Goal: Task Accomplishment & Management: Use online tool/utility

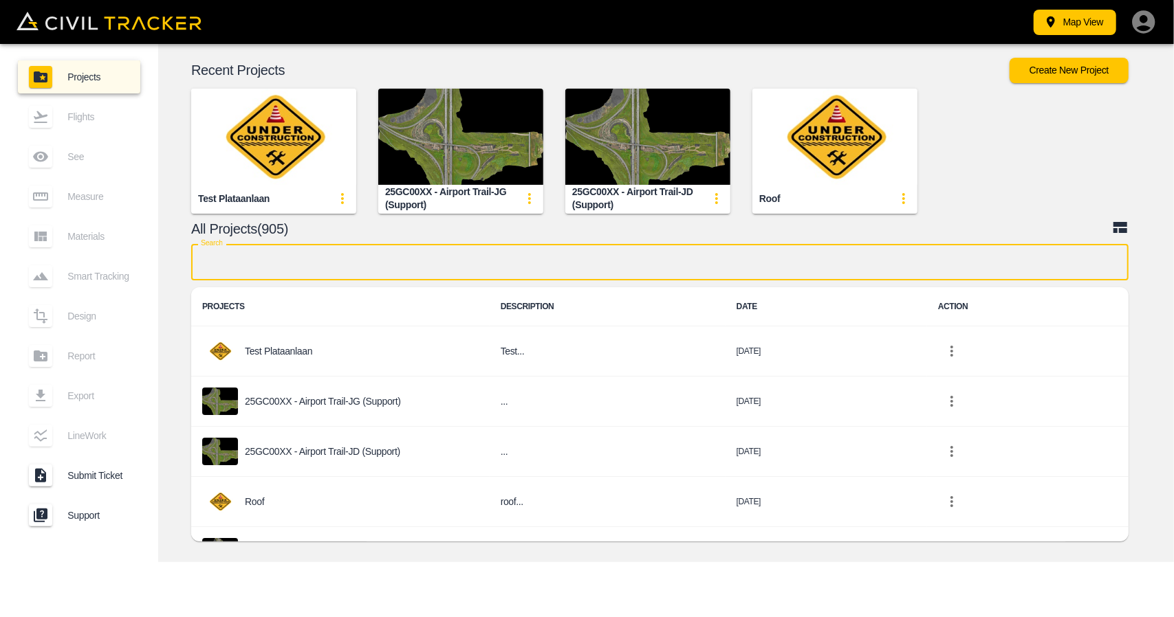
click at [608, 251] on input "text" at bounding box center [659, 262] width 937 height 36
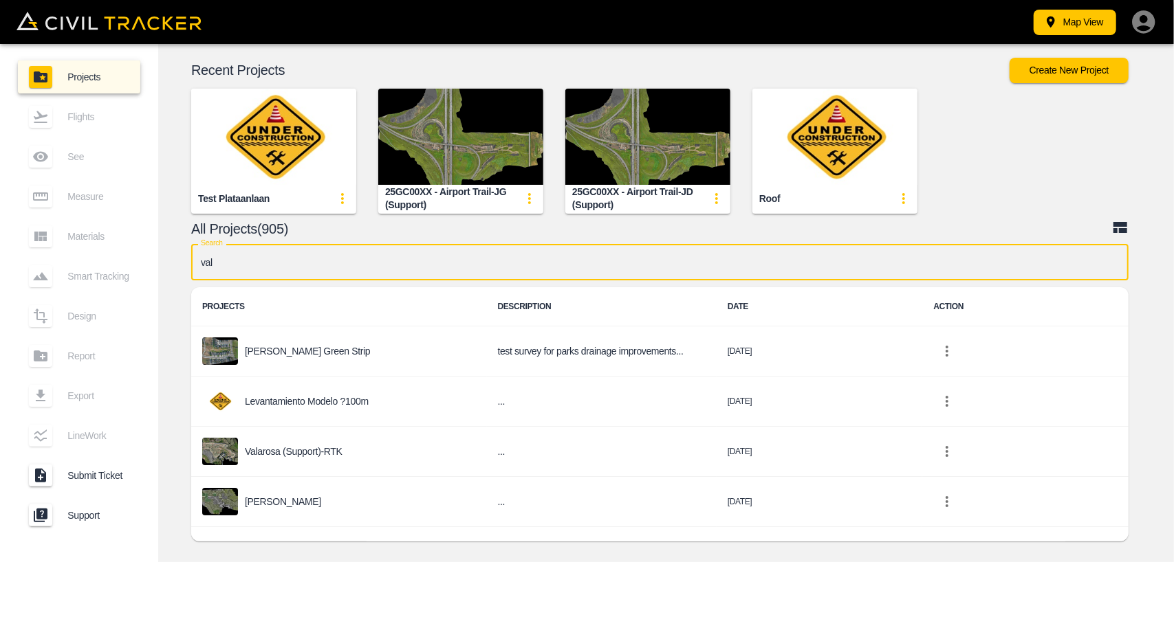
type input "vala"
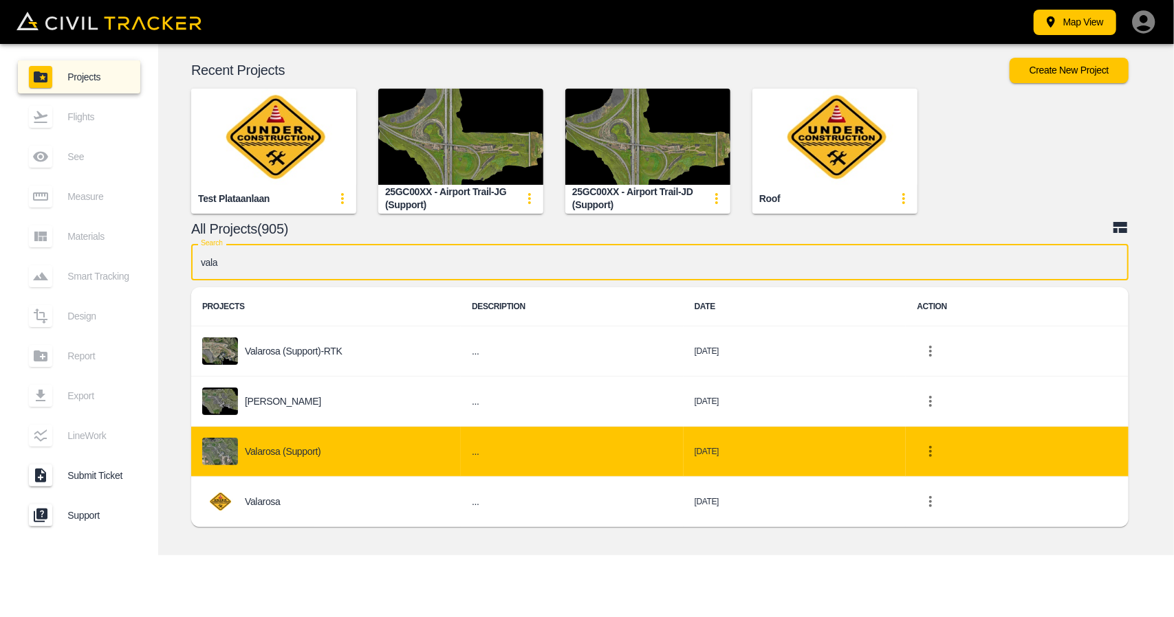
click at [325, 449] on div "Valarosa (Support)" at bounding box center [326, 452] width 248 height 28
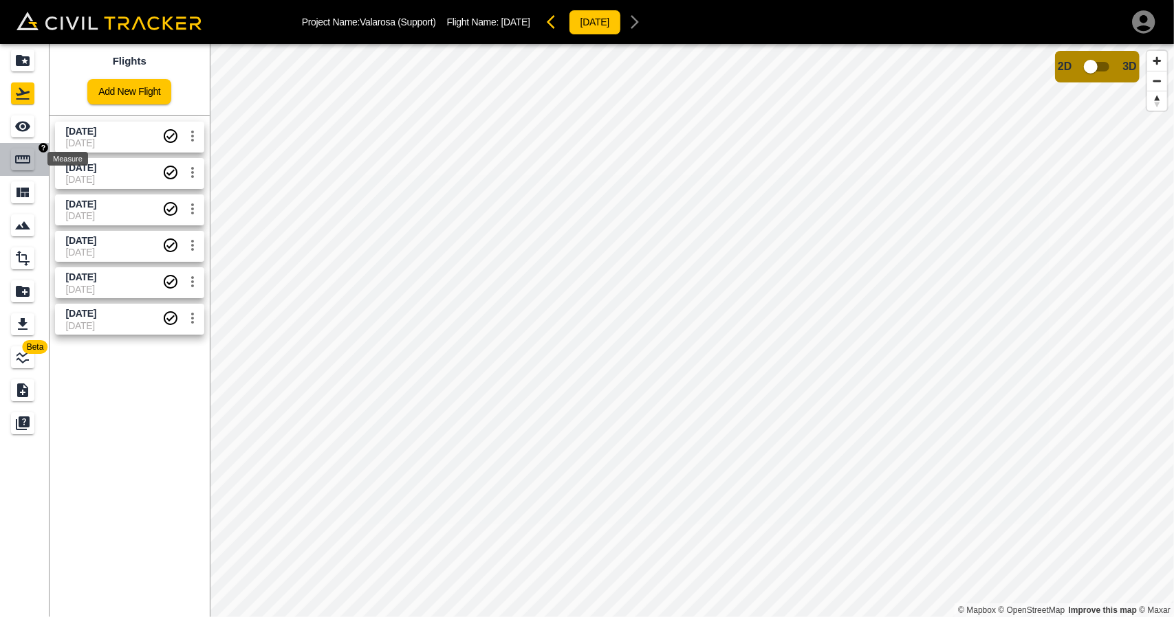
click at [25, 168] on div "Measure" at bounding box center [22, 160] width 23 height 22
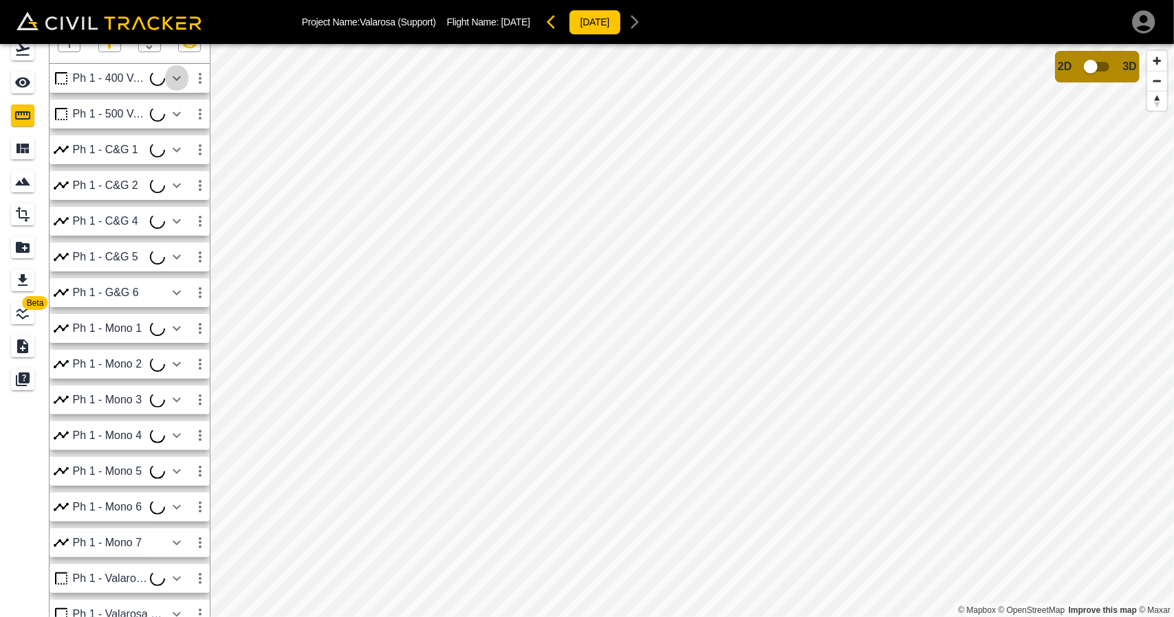
click at [178, 80] on icon "button" at bounding box center [176, 78] width 17 height 17
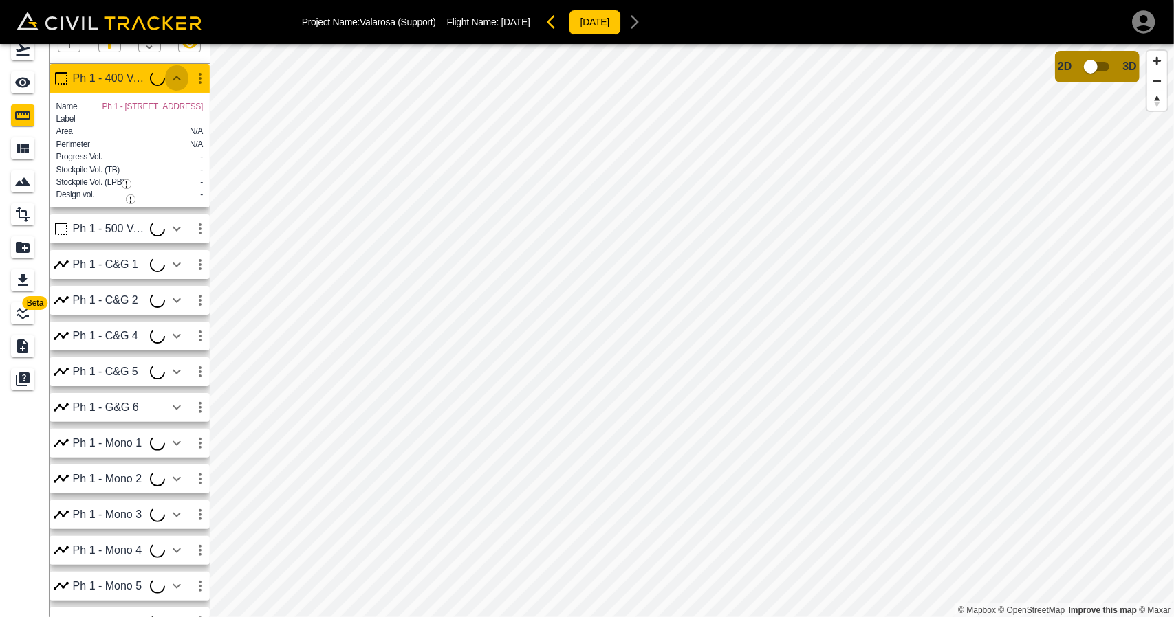
click at [178, 80] on icon "button" at bounding box center [176, 78] width 17 height 17
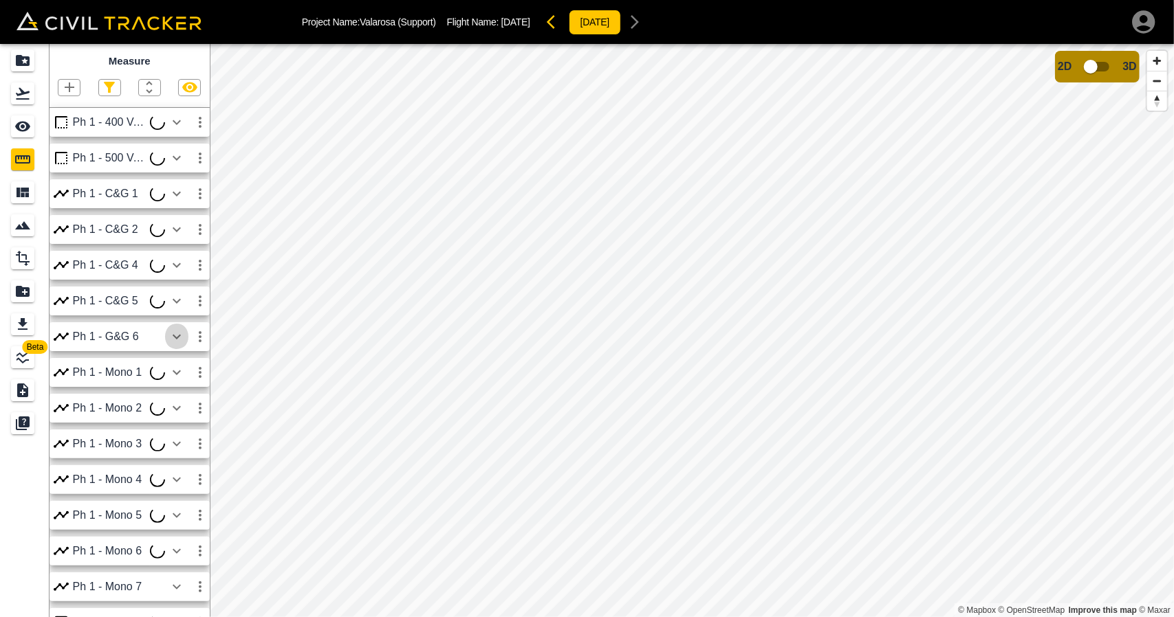
click at [182, 342] on icon "button" at bounding box center [176, 337] width 17 height 17
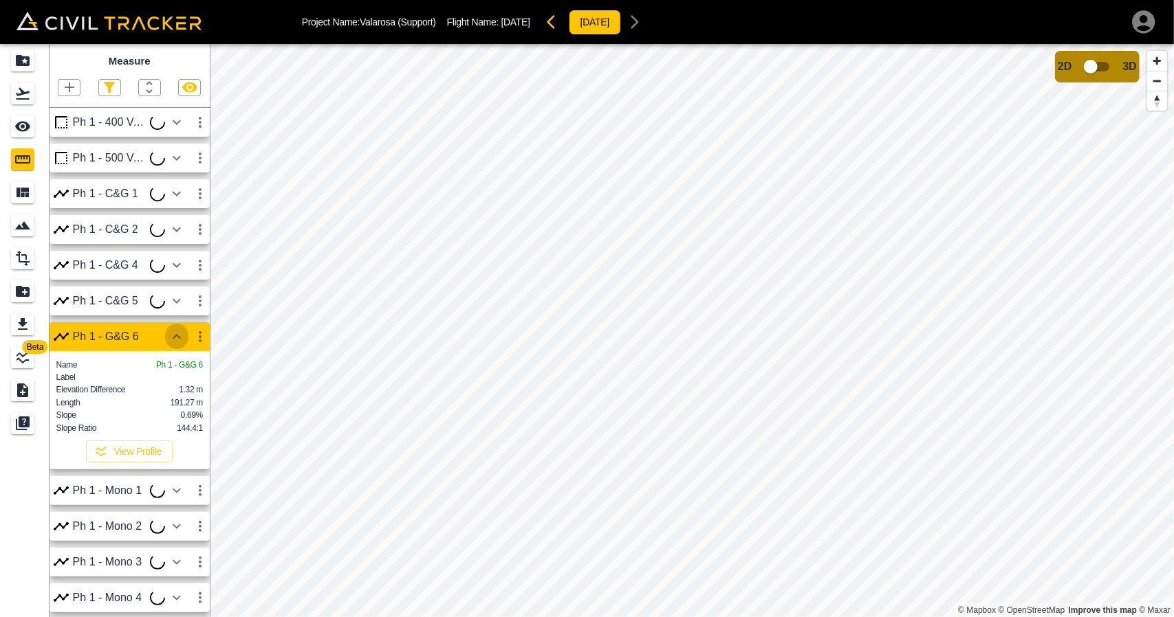
click at [182, 342] on icon "button" at bounding box center [176, 337] width 17 height 17
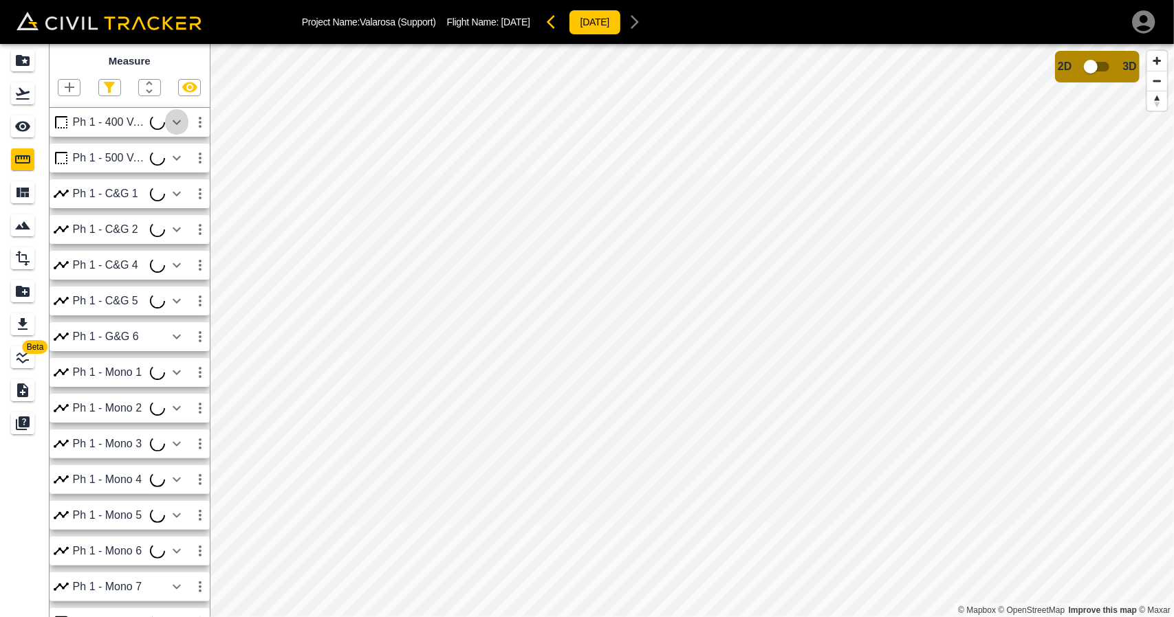
click at [180, 122] on icon "button" at bounding box center [176, 122] width 17 height 17
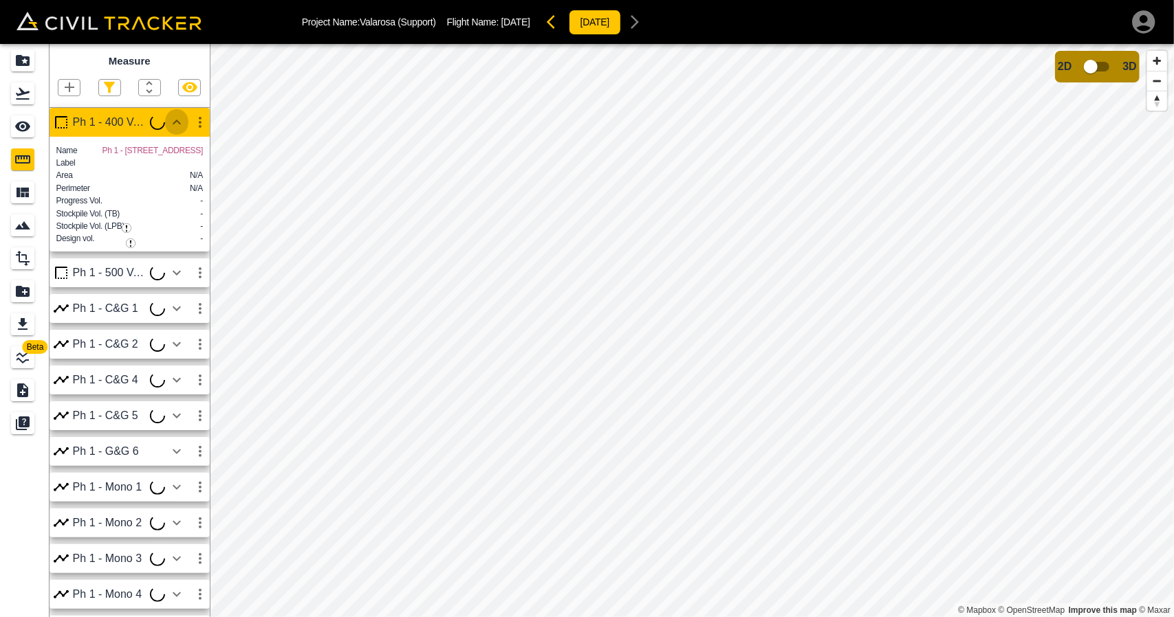
click at [180, 122] on icon "button" at bounding box center [176, 122] width 17 height 17
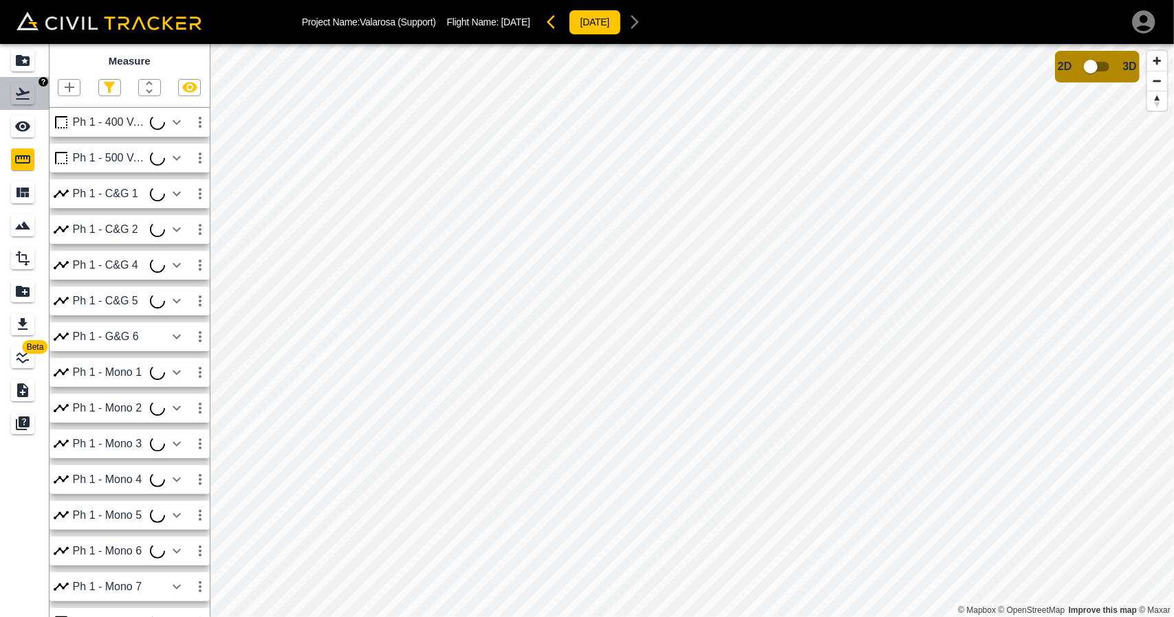
click at [17, 105] on link at bounding box center [25, 93] width 50 height 33
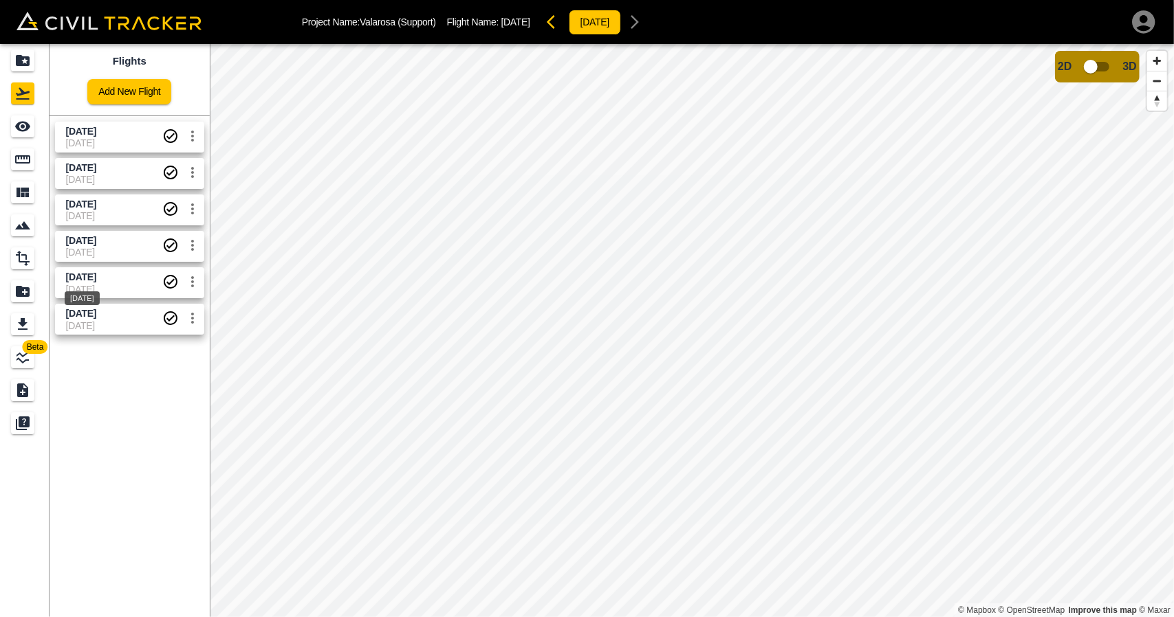
click at [96, 277] on span "May 30 2025" at bounding box center [81, 277] width 30 height 11
click at [26, 315] on div "Export" at bounding box center [22, 325] width 23 height 22
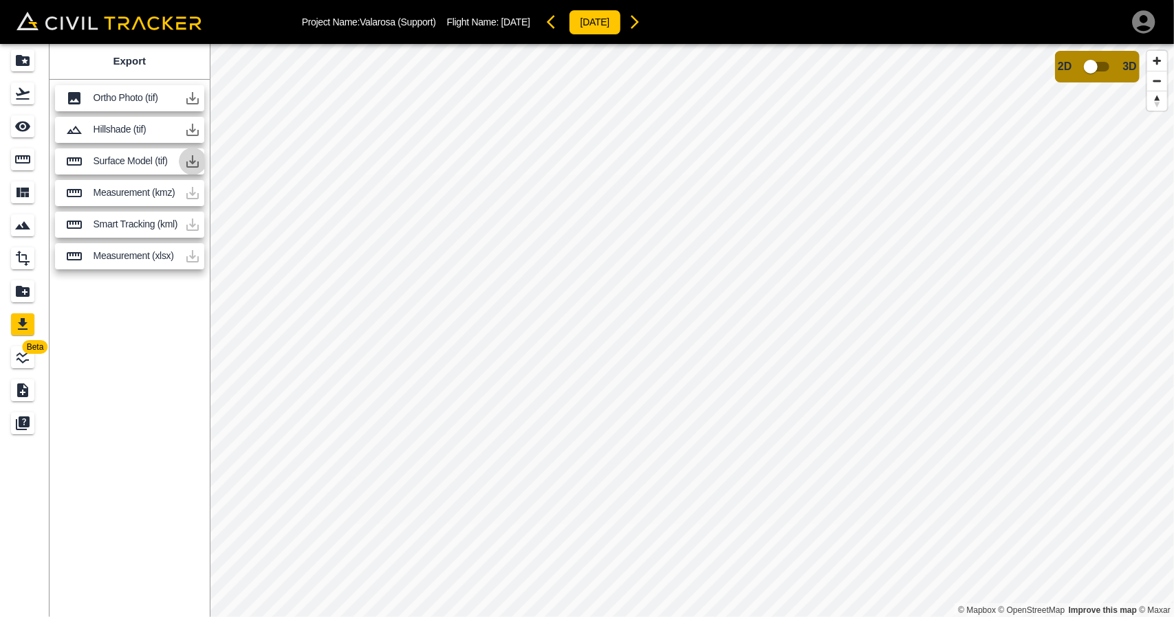
click at [191, 156] on icon "button" at bounding box center [192, 161] width 17 height 17
click at [190, 160] on icon "button" at bounding box center [192, 161] width 12 height 12
click at [21, 75] on link at bounding box center [25, 60] width 50 height 33
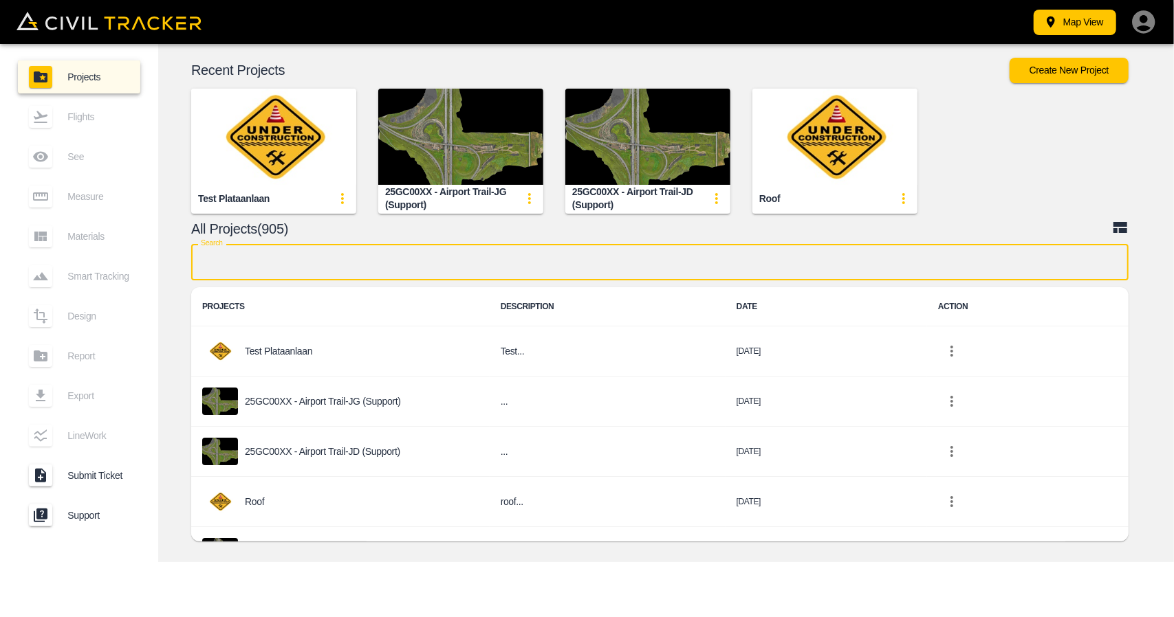
click at [382, 263] on input "text" at bounding box center [659, 262] width 937 height 36
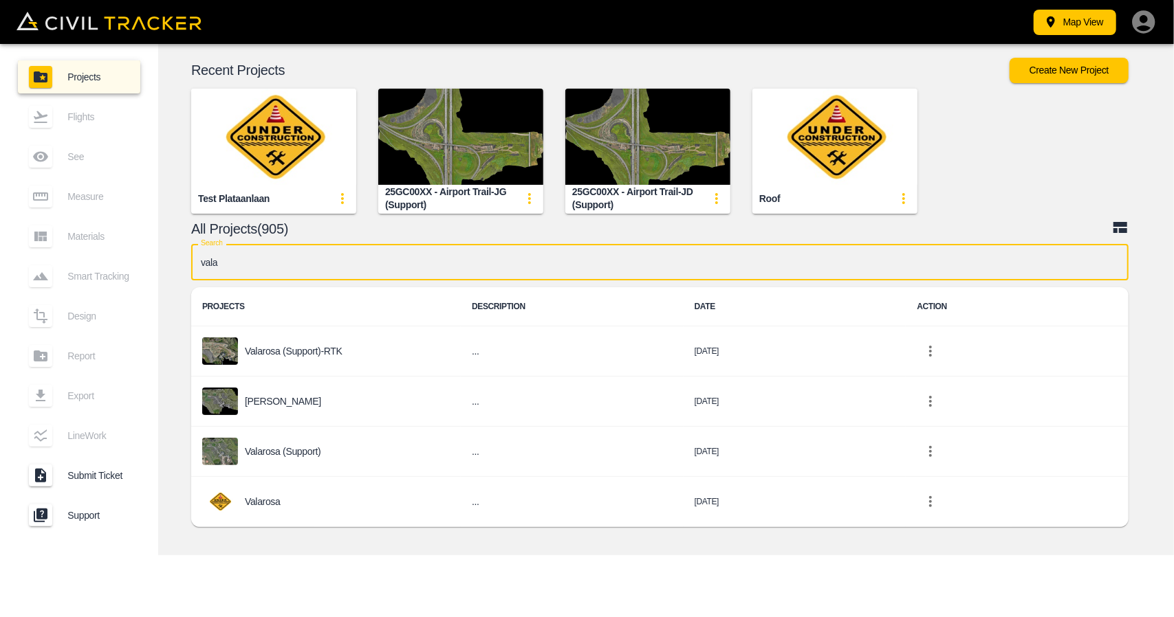
type input "valar"
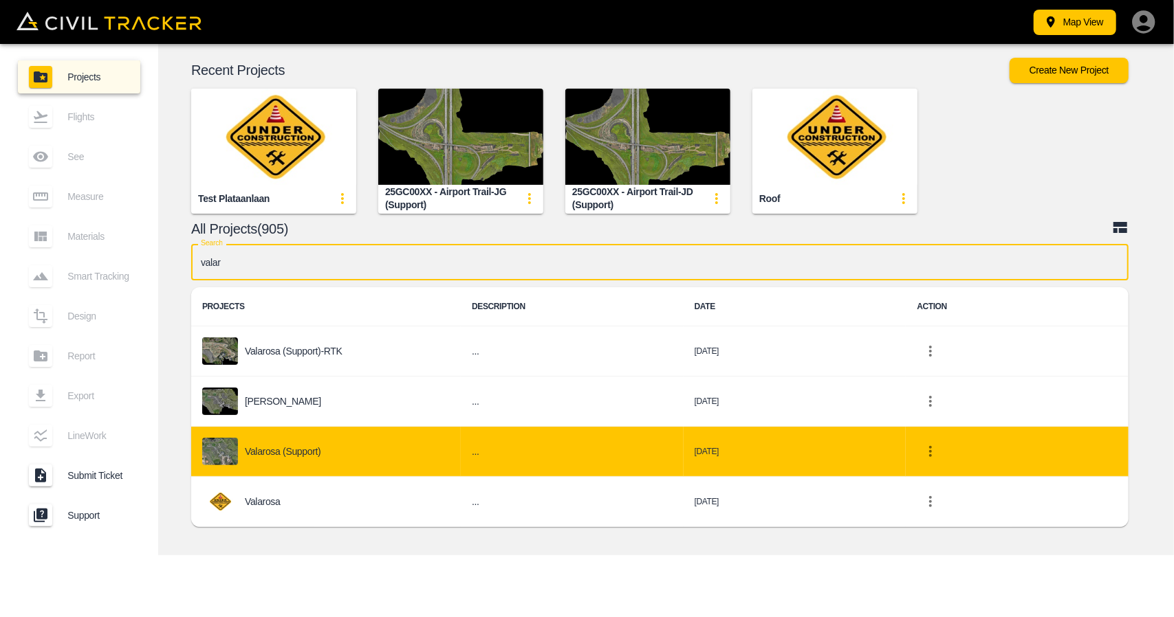
click at [344, 441] on div "Valarosa (Support)" at bounding box center [326, 452] width 248 height 28
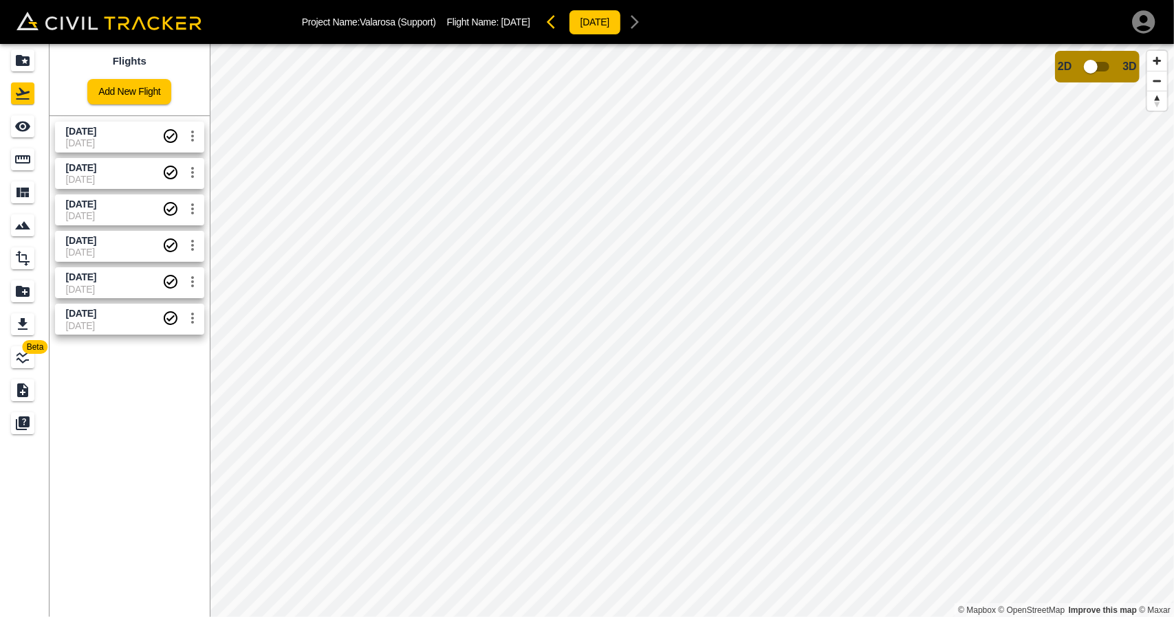
click at [120, 147] on span "23-09-2025" at bounding box center [114, 143] width 96 height 11
click at [21, 155] on icon "Measure" at bounding box center [22, 159] width 17 height 17
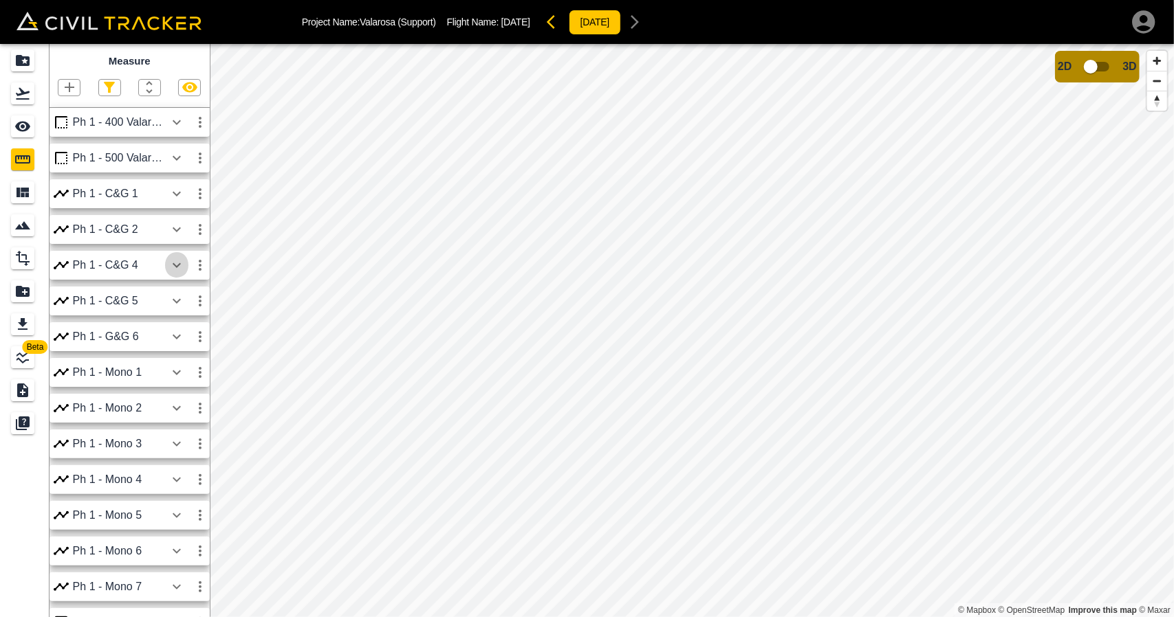
click at [184, 272] on icon "button" at bounding box center [176, 265] width 17 height 17
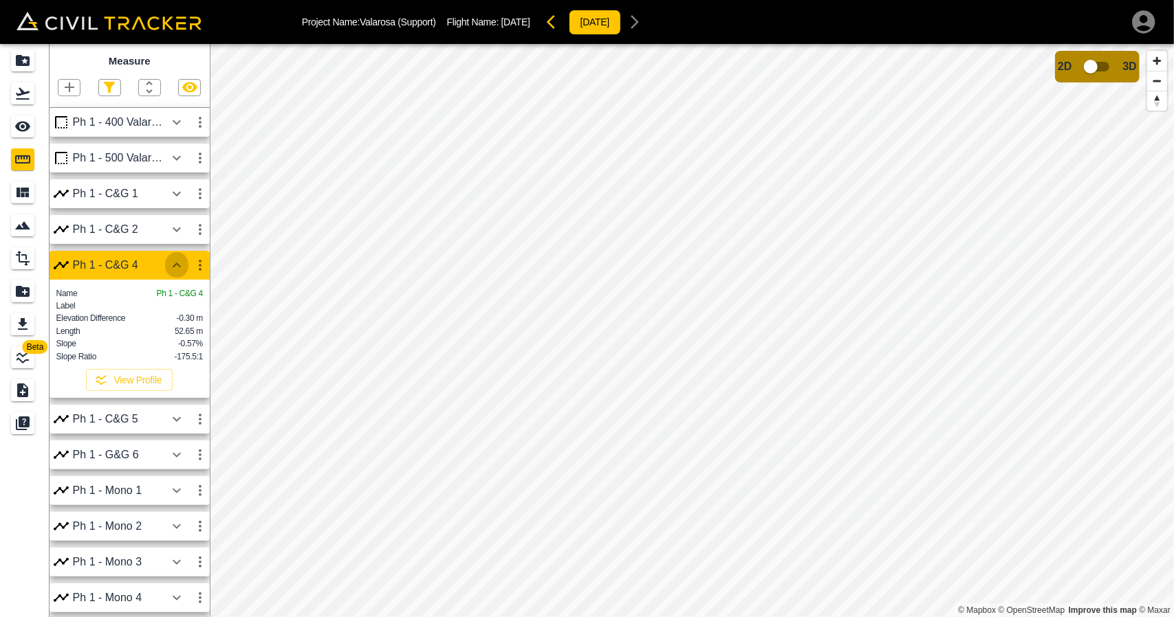
click at [184, 272] on icon "button" at bounding box center [176, 265] width 17 height 17
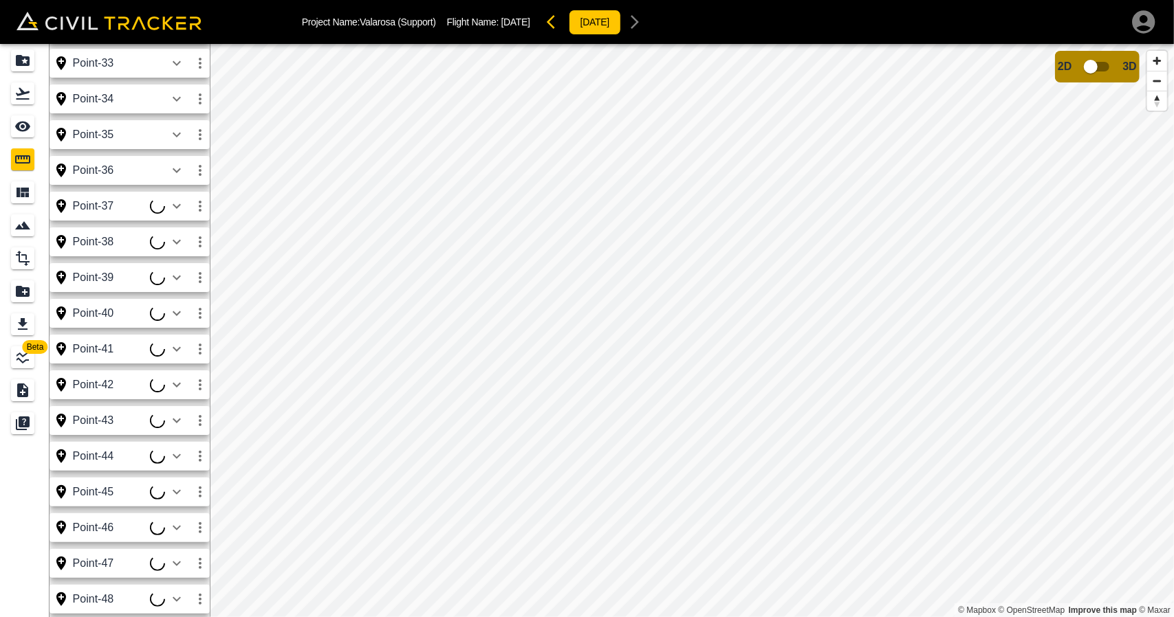
scroll to position [2096, 0]
click at [179, 208] on icon "button" at bounding box center [176, 207] width 17 height 17
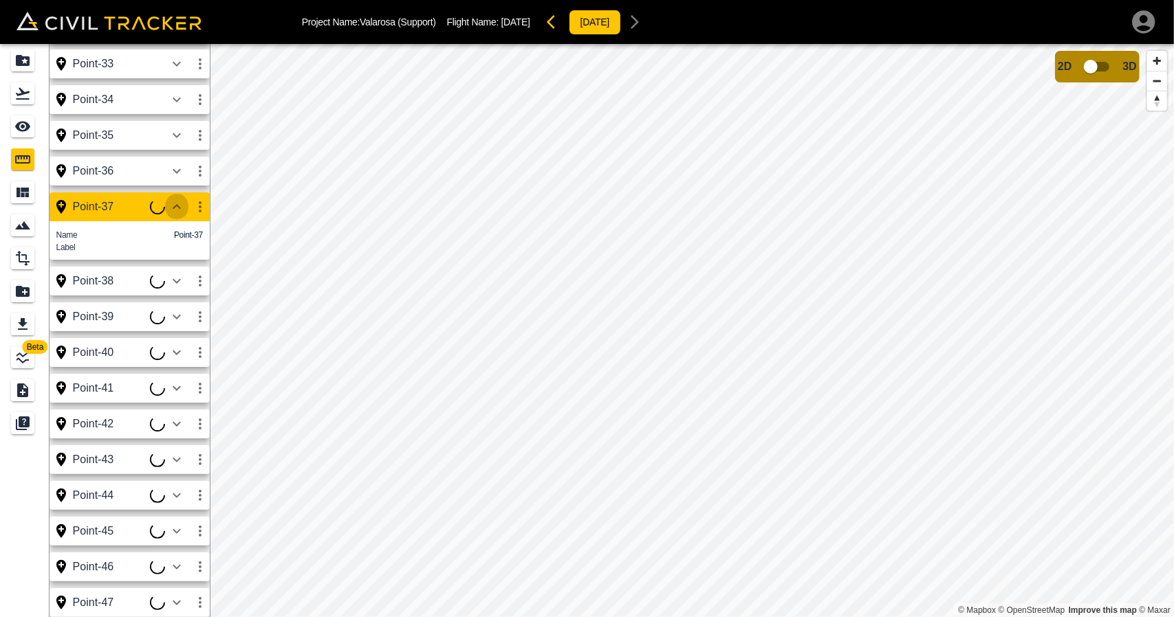
click at [172, 212] on icon "button" at bounding box center [176, 207] width 17 height 17
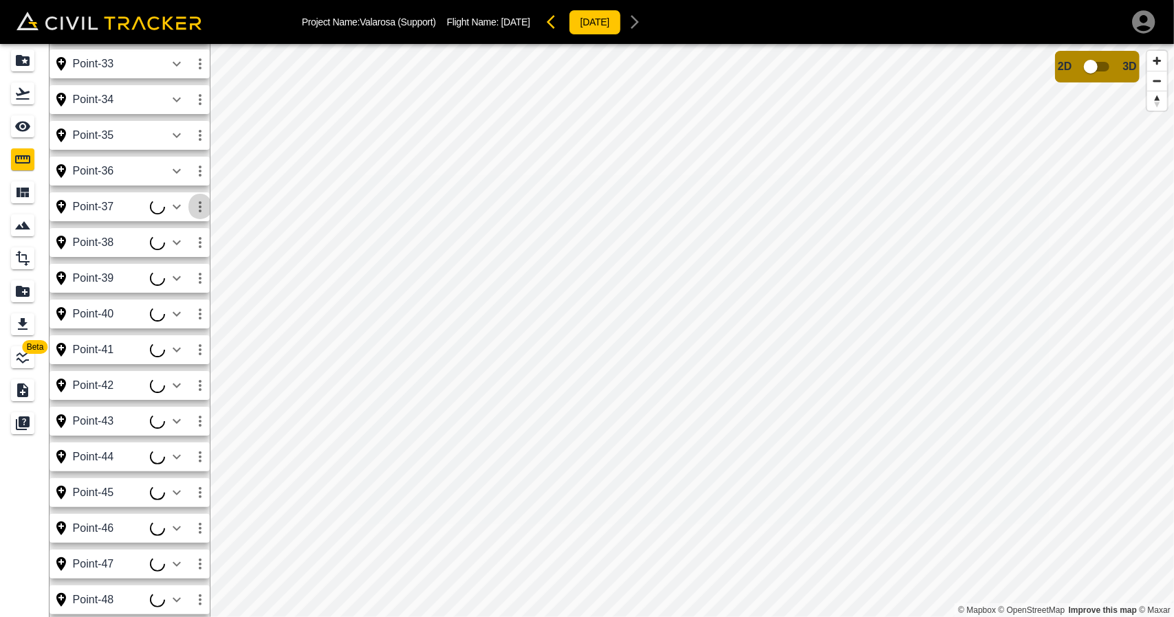
click at [194, 204] on icon "button" at bounding box center [200, 207] width 17 height 17
click at [175, 266] on li "Edit" at bounding box center [168, 259] width 88 height 22
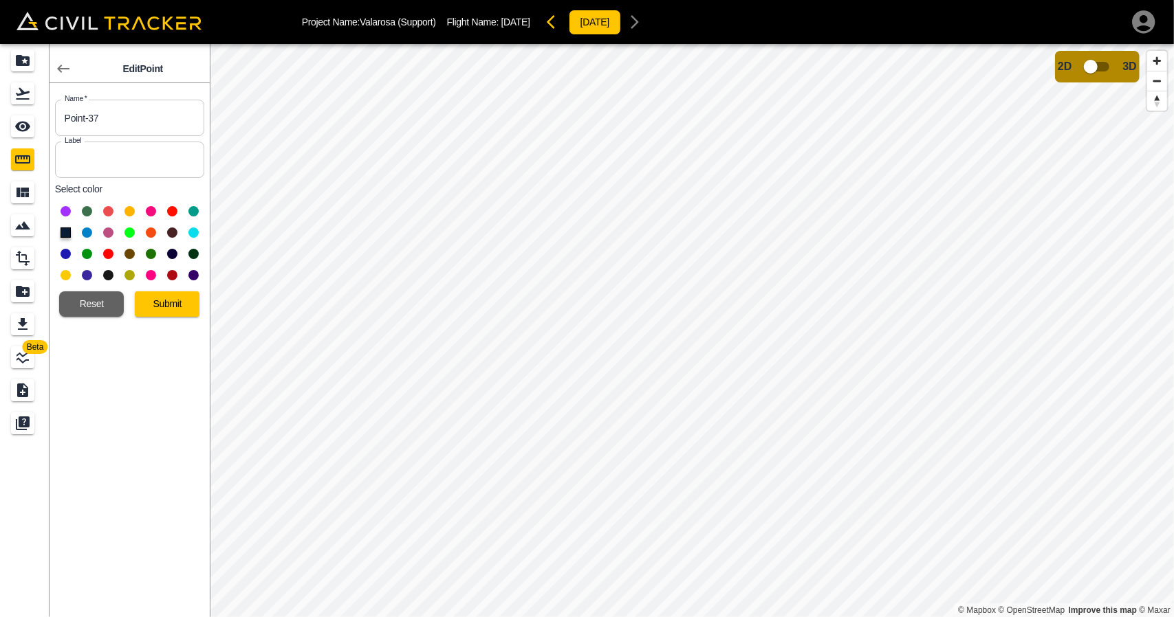
click at [152, 316] on div "Edit Point Name   * Point-37 Name * Label Label Select color Reset Submit" at bounding box center [130, 330] width 160 height 573
click at [169, 301] on button "Submit" at bounding box center [167, 304] width 65 height 25
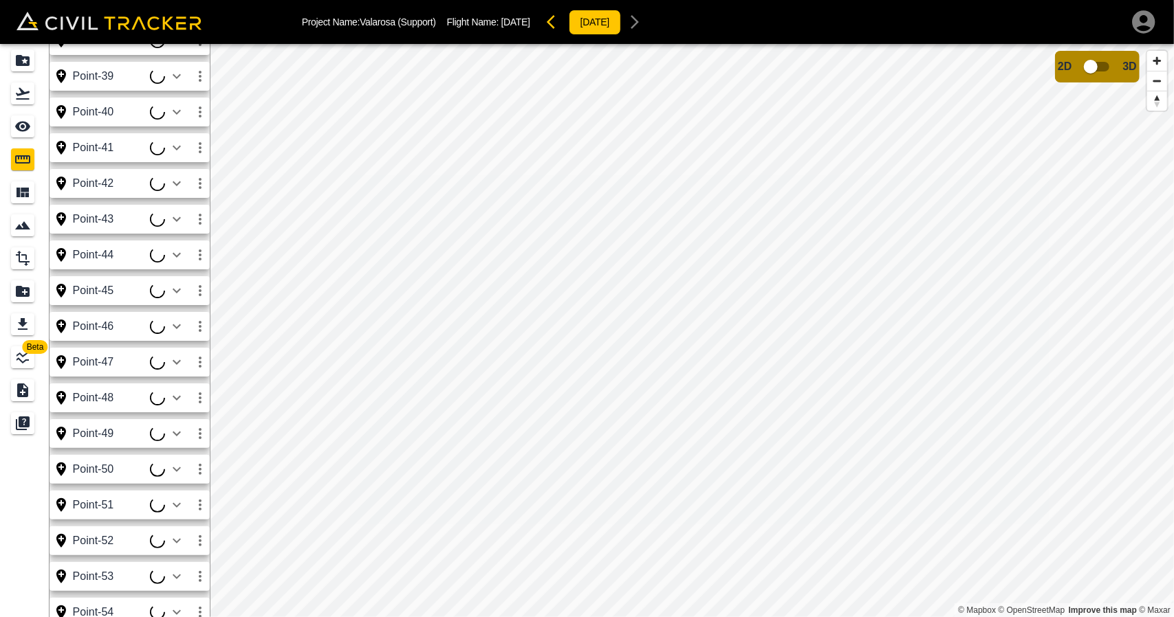
scroll to position [2078, 0]
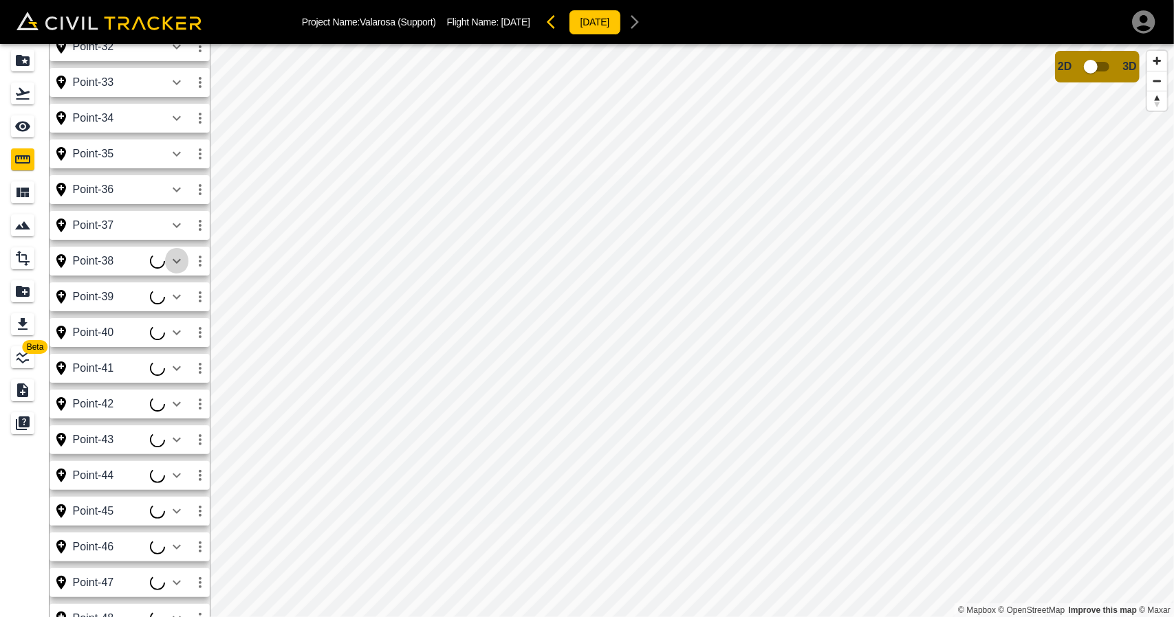
click at [177, 256] on icon "button" at bounding box center [176, 261] width 17 height 17
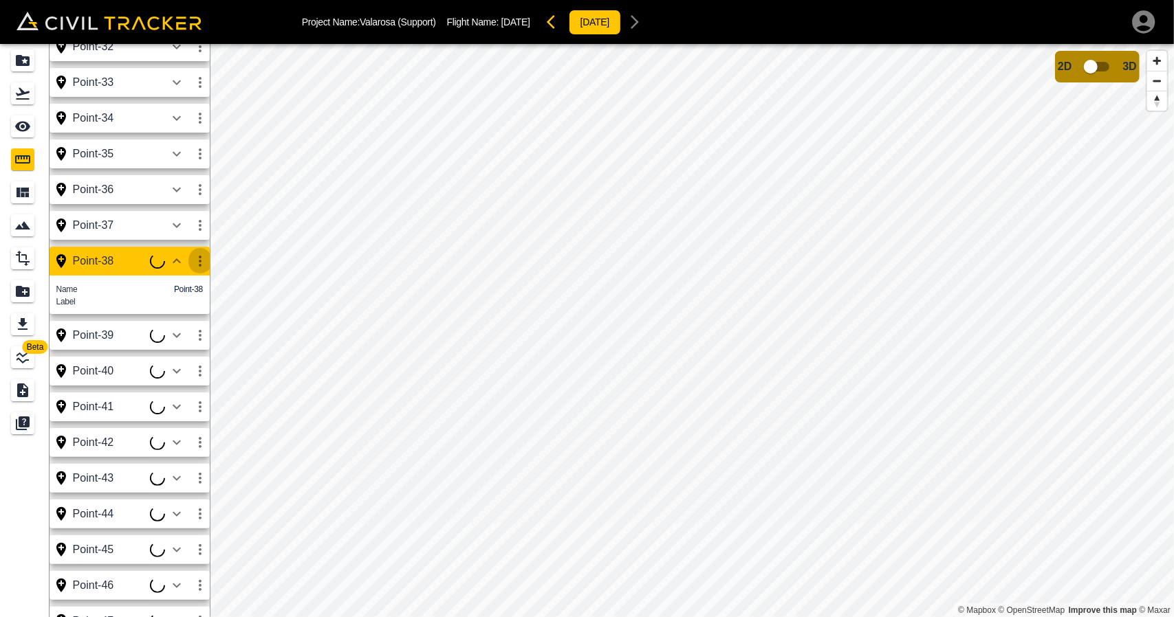
click at [204, 263] on icon "button" at bounding box center [200, 261] width 17 height 17
click at [179, 309] on li "Edit" at bounding box center [168, 314] width 88 height 22
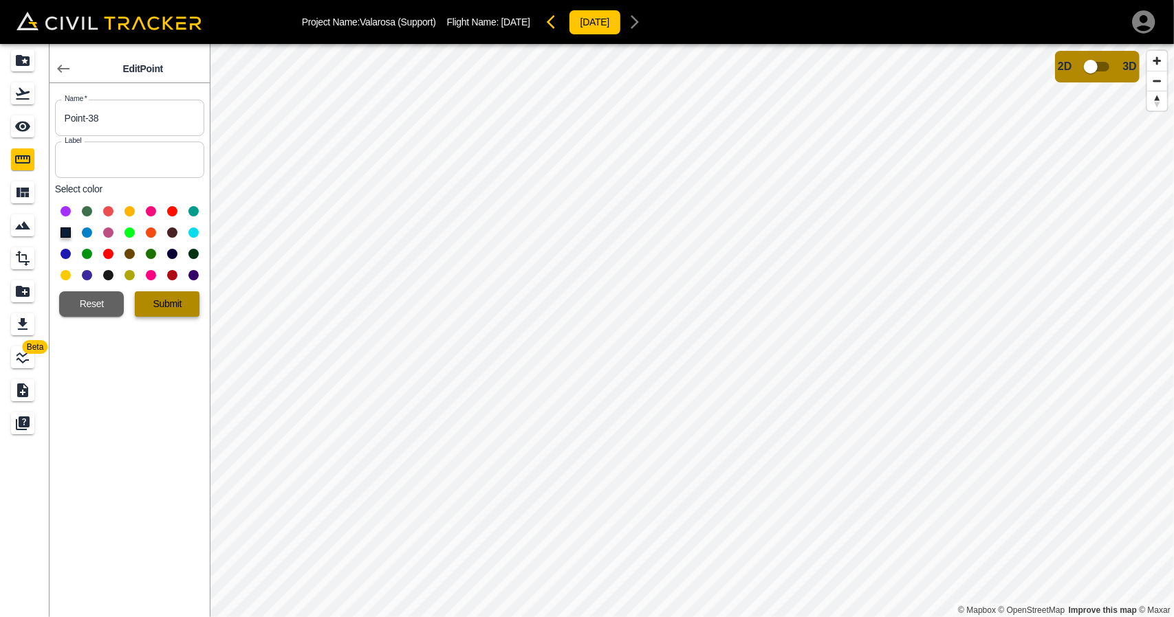
click at [188, 306] on button "Submit" at bounding box center [167, 304] width 65 height 25
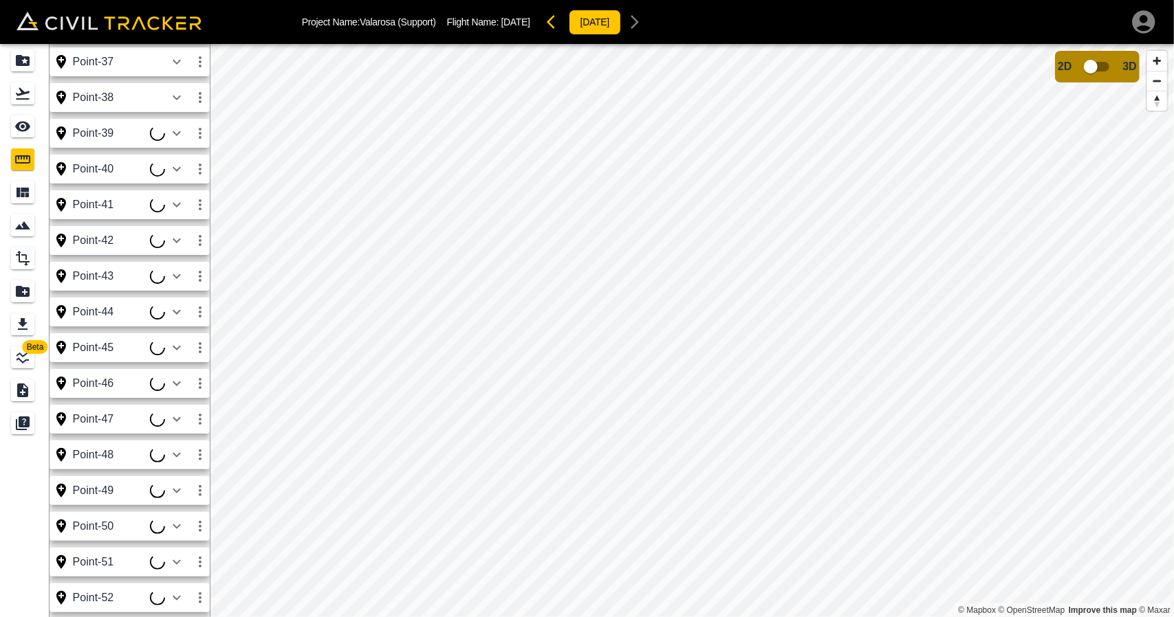
scroll to position [2242, 0]
click at [170, 134] on icon "button" at bounding box center [176, 133] width 17 height 17
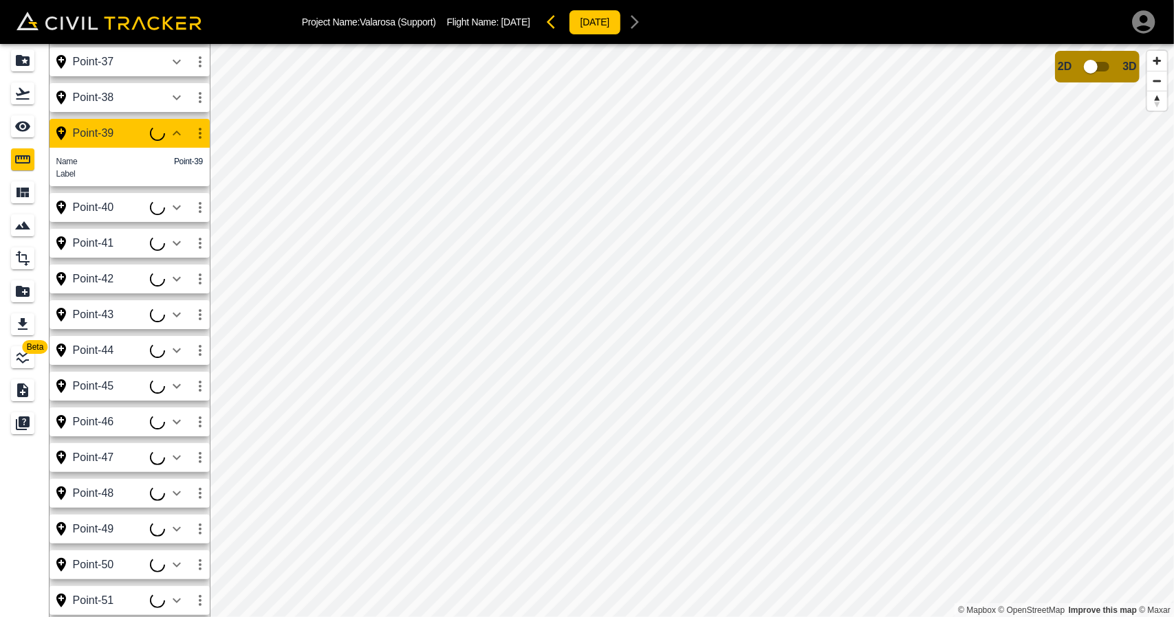
drag, startPoint x: 195, startPoint y: 136, endPoint x: 202, endPoint y: 139, distance: 7.4
click at [202, 139] on icon "button" at bounding box center [200, 133] width 17 height 17
click at [202, 139] on div at bounding box center [587, 308] width 1174 height 617
click at [204, 133] on icon "button" at bounding box center [200, 133] width 17 height 17
click at [172, 179] on div at bounding box center [154, 186] width 39 height 28
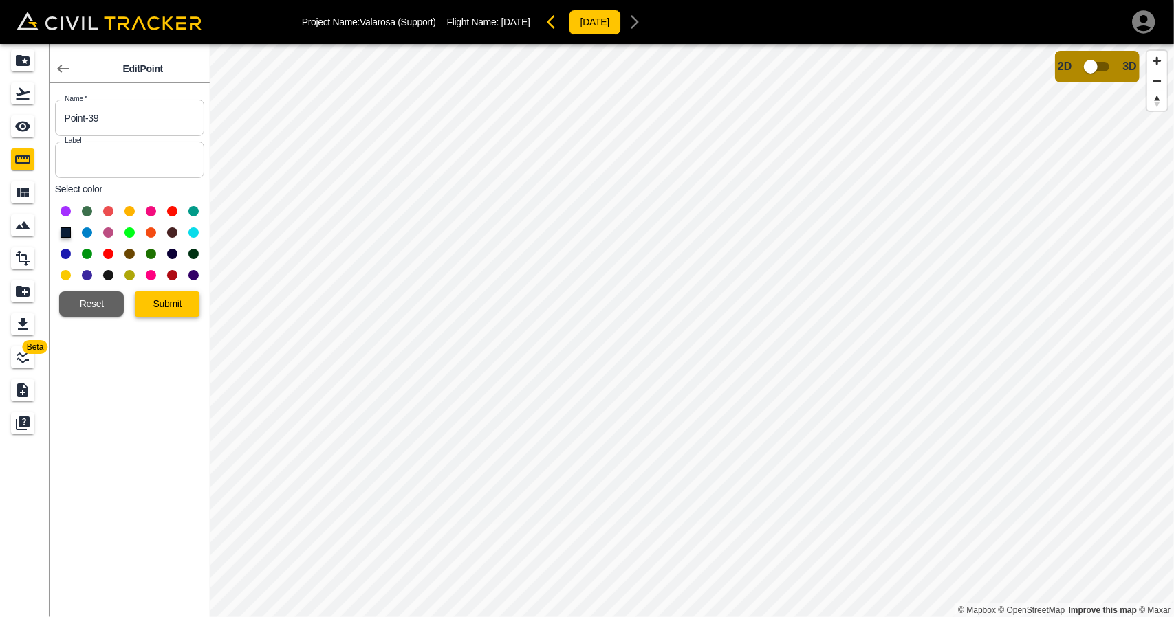
click at [190, 306] on button "Submit" at bounding box center [167, 304] width 65 height 25
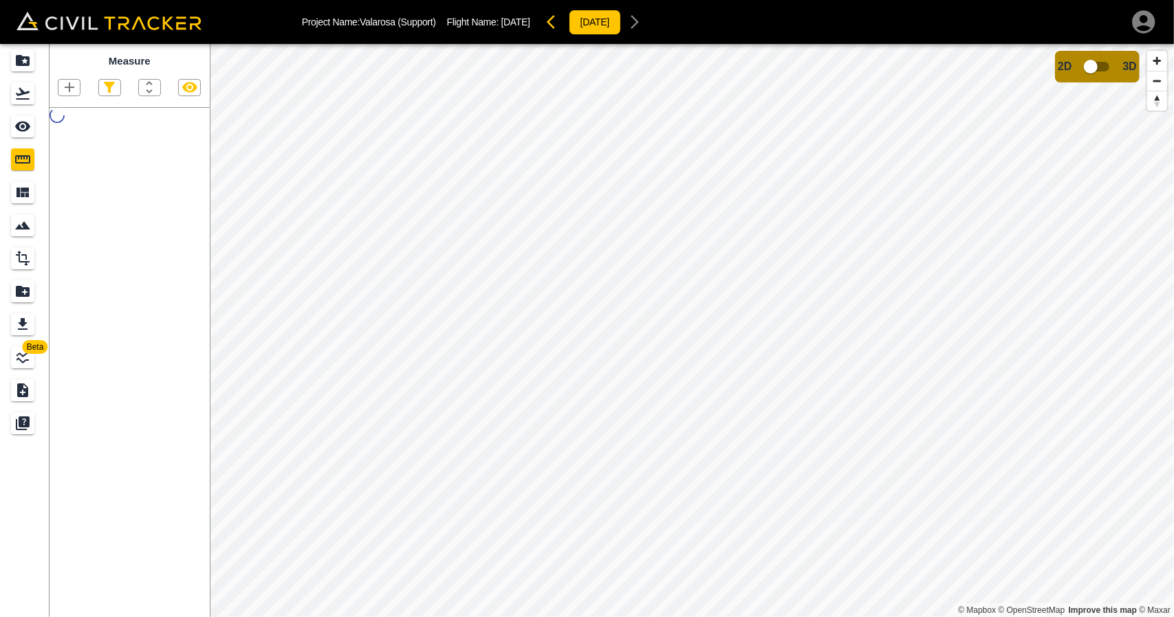
click at [199, 223] on div "Measure" at bounding box center [130, 330] width 160 height 573
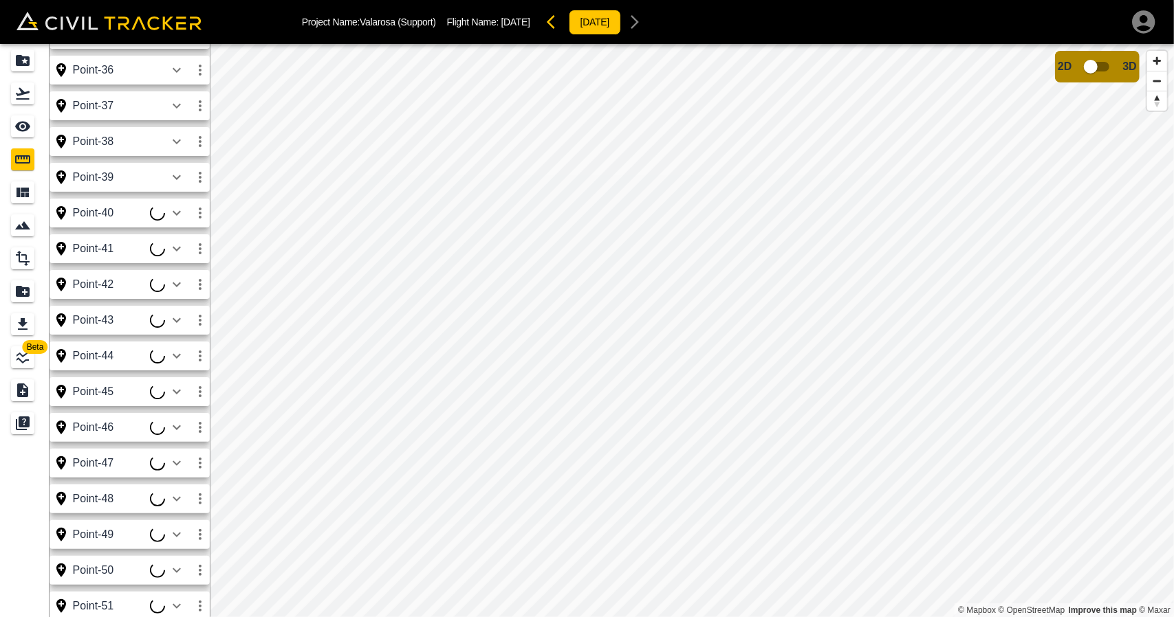
scroll to position [2197, 0]
click at [205, 216] on icon "button" at bounding box center [200, 214] width 17 height 17
click at [183, 265] on h6 "Edit" at bounding box center [187, 266] width 28 height 8
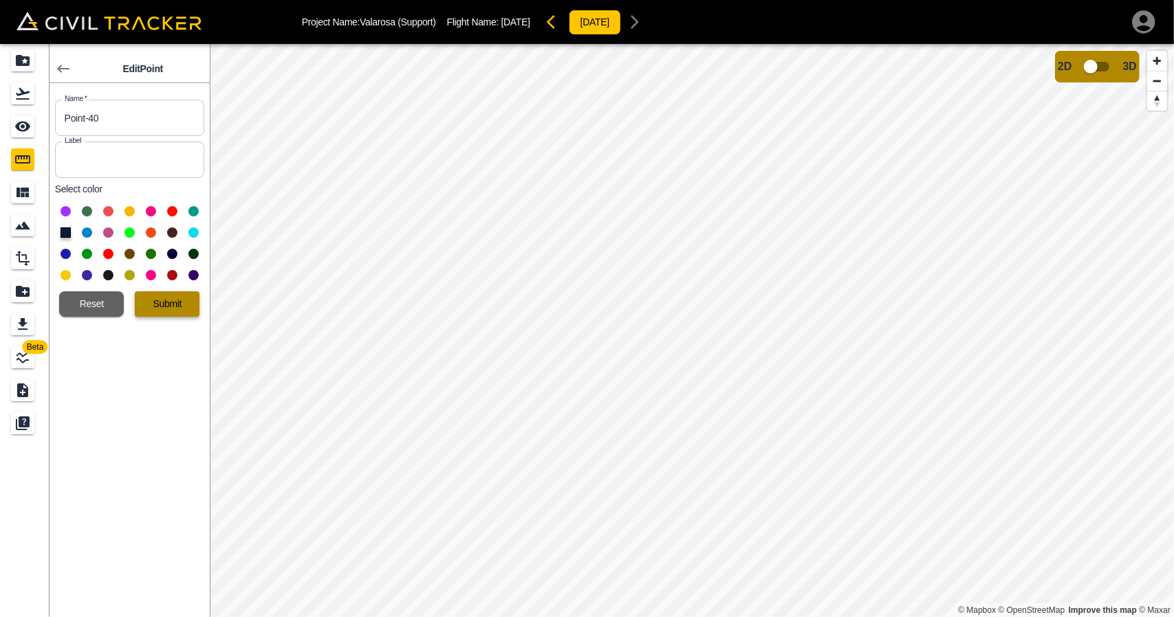
click at [169, 305] on button "Submit" at bounding box center [167, 304] width 65 height 25
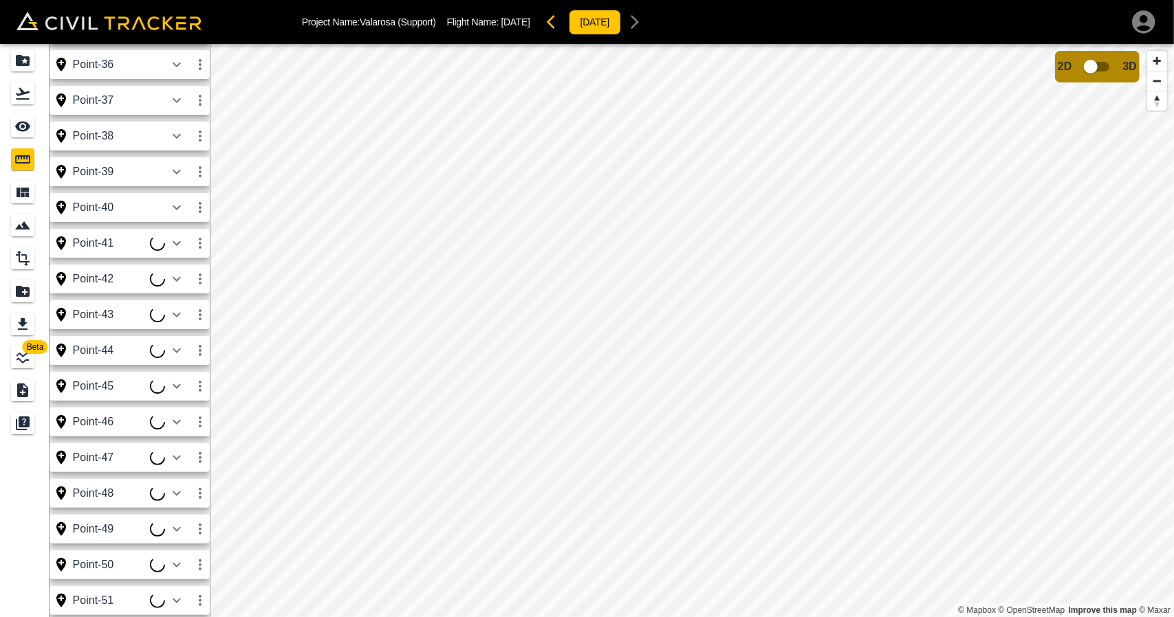
scroll to position [2204, 0]
click at [197, 251] on icon "button" at bounding box center [200, 242] width 17 height 17
click at [172, 291] on div at bounding box center [154, 295] width 39 height 28
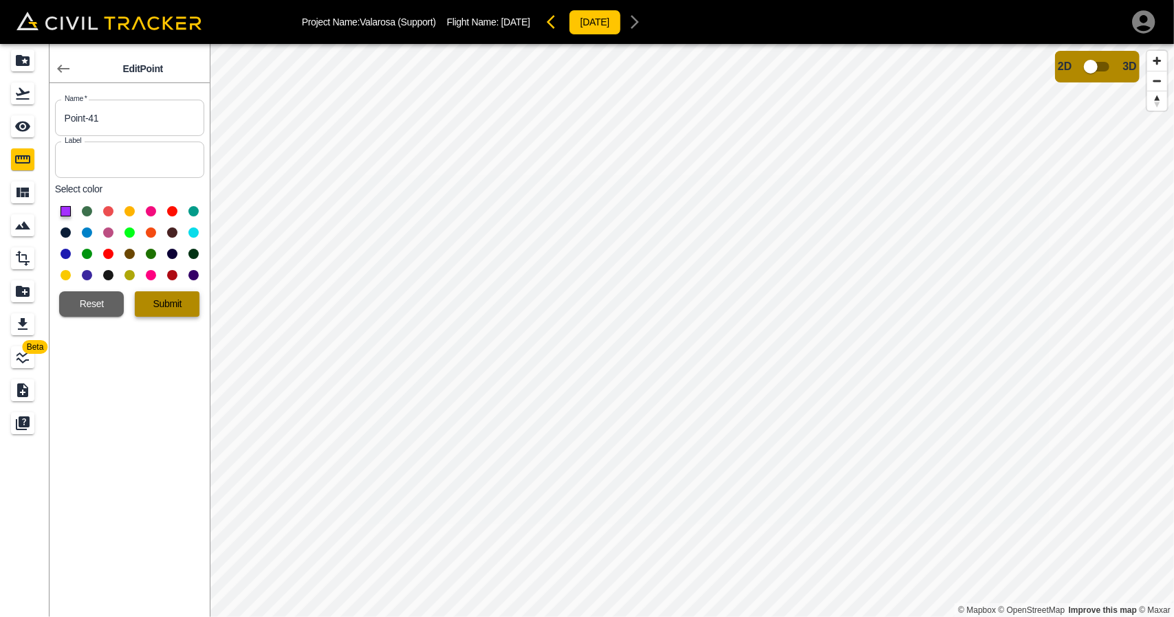
click at [175, 298] on button "Submit" at bounding box center [167, 304] width 65 height 25
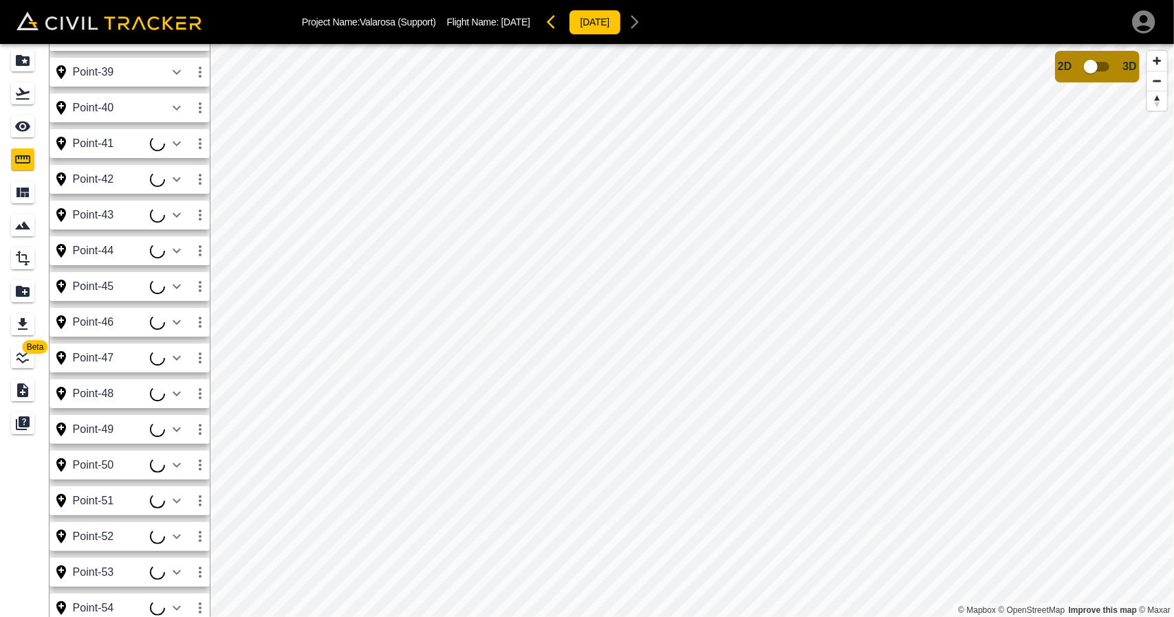
scroll to position [2191, 0]
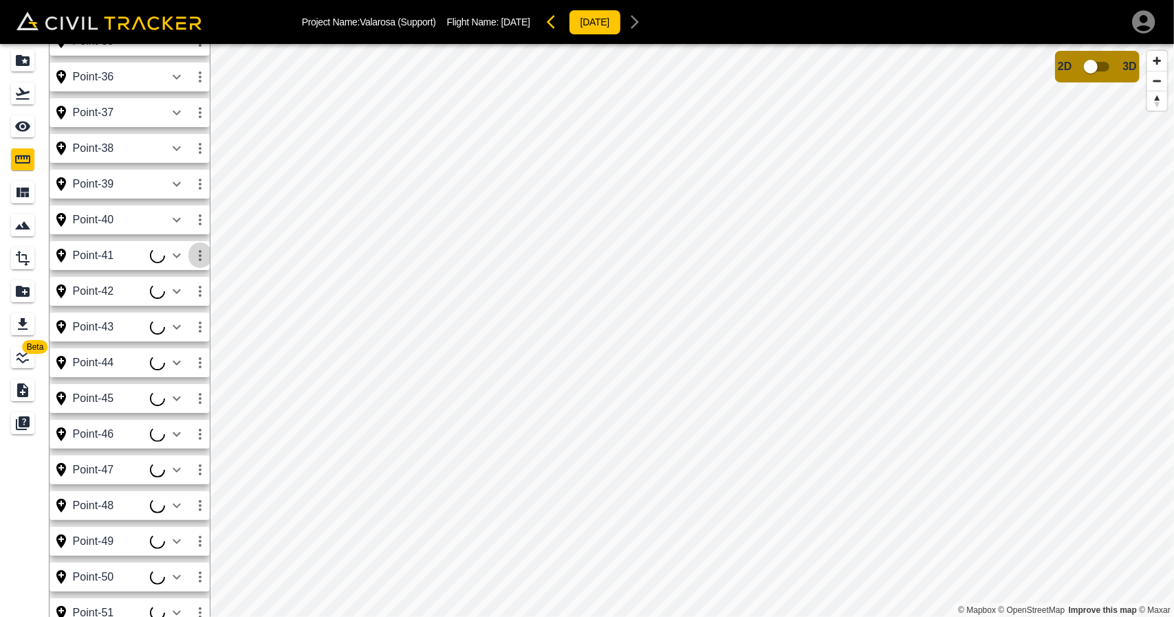
click at [202, 252] on icon "button" at bounding box center [200, 256] width 17 height 17
click at [175, 304] on h6 "Edit" at bounding box center [187, 308] width 28 height 8
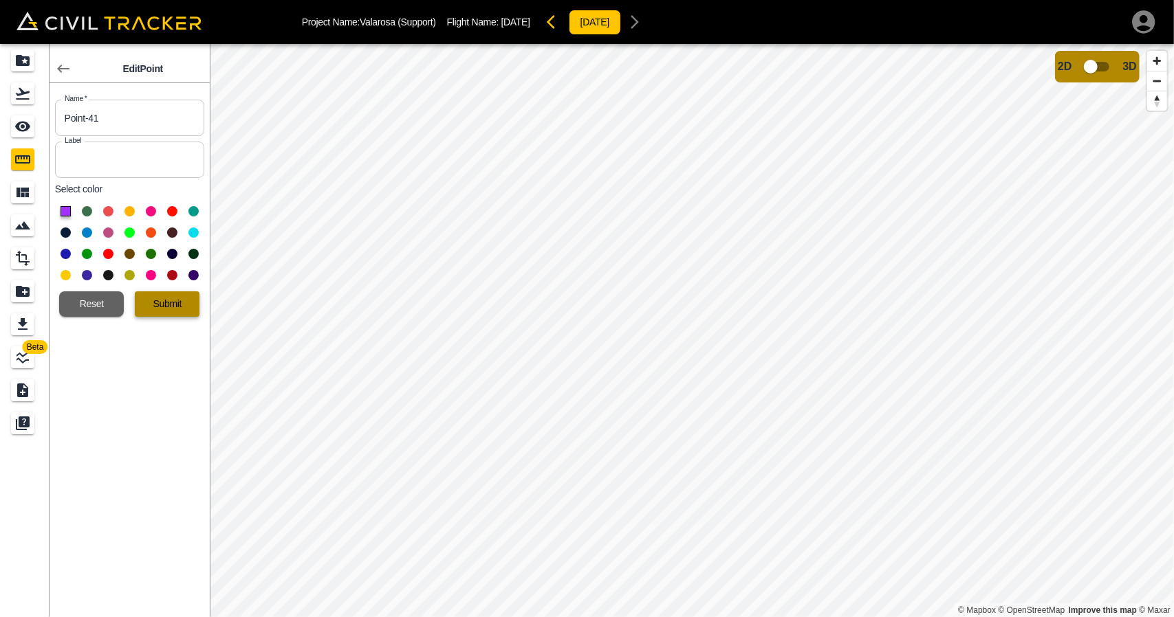
click at [177, 305] on button "Submit" at bounding box center [167, 304] width 65 height 25
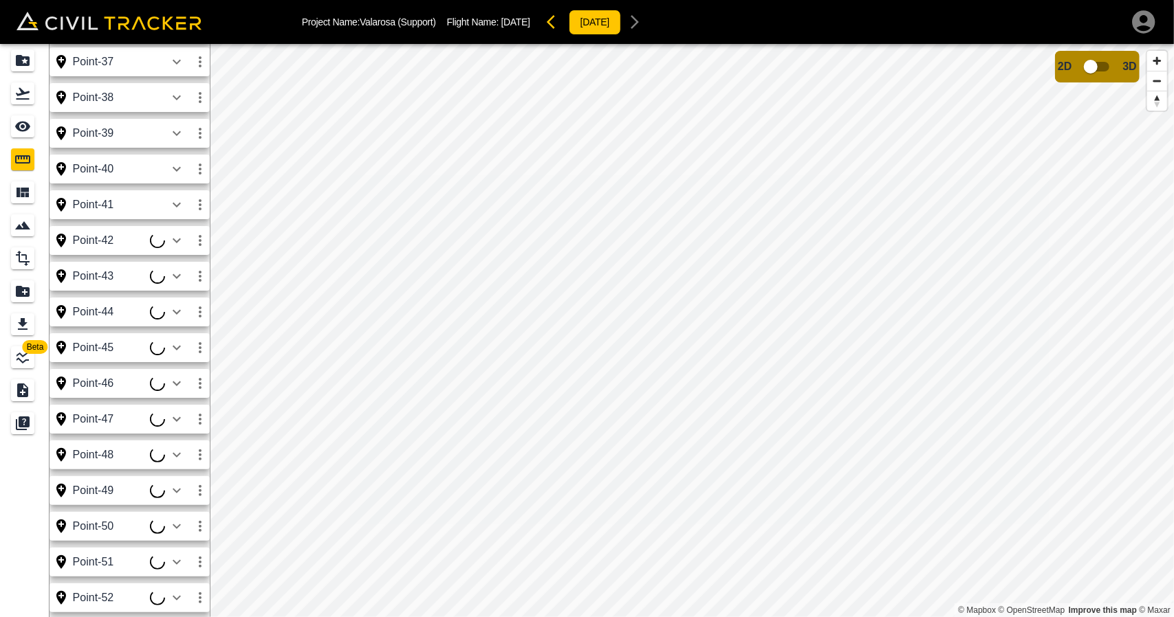
scroll to position [2242, 0]
click at [194, 245] on icon "button" at bounding box center [200, 240] width 17 height 17
click at [186, 291] on h6 "Edit" at bounding box center [187, 292] width 28 height 8
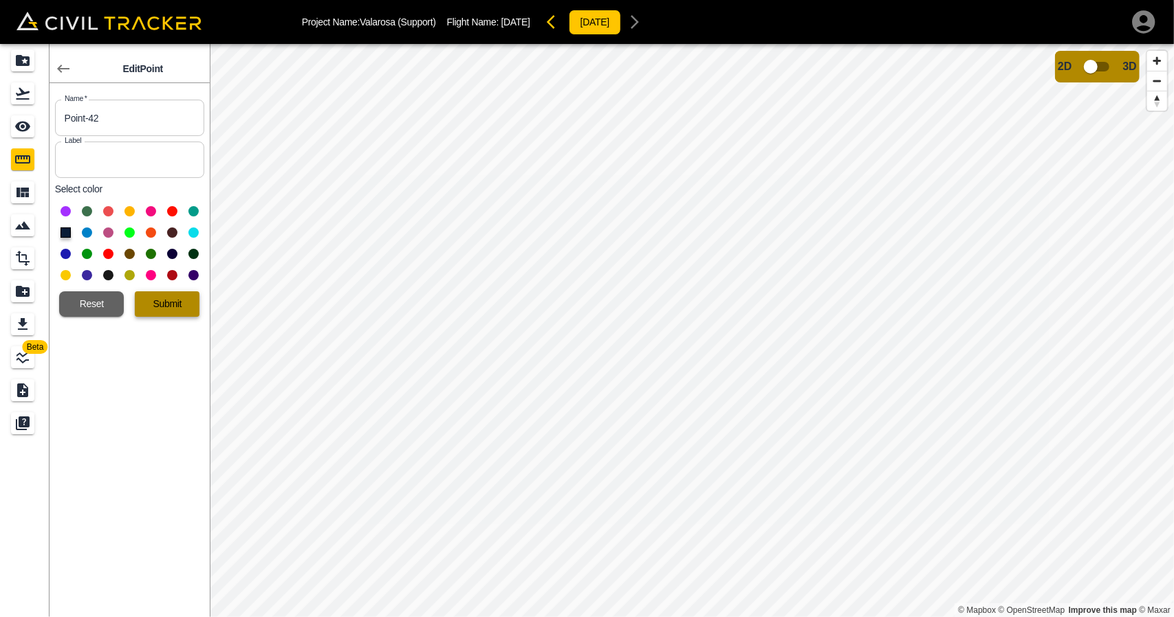
click at [186, 301] on button "Submit" at bounding box center [167, 304] width 65 height 25
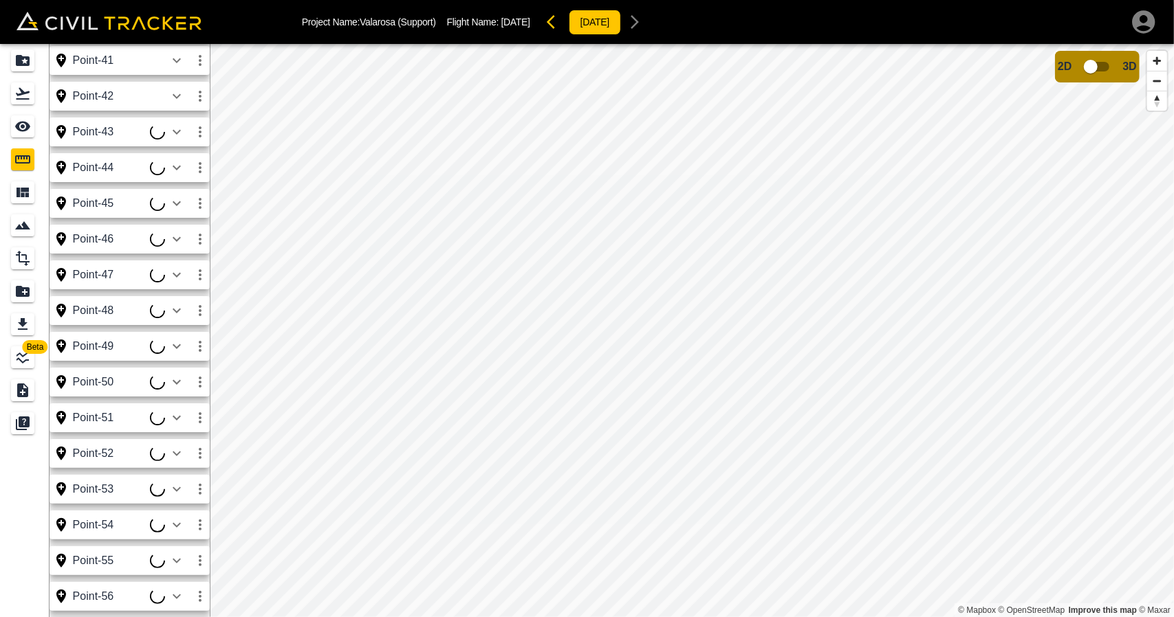
scroll to position [2385, 0]
click at [199, 130] on icon "button" at bounding box center [200, 132] width 17 height 17
click at [185, 184] on h6 "Edit" at bounding box center [187, 185] width 28 height 8
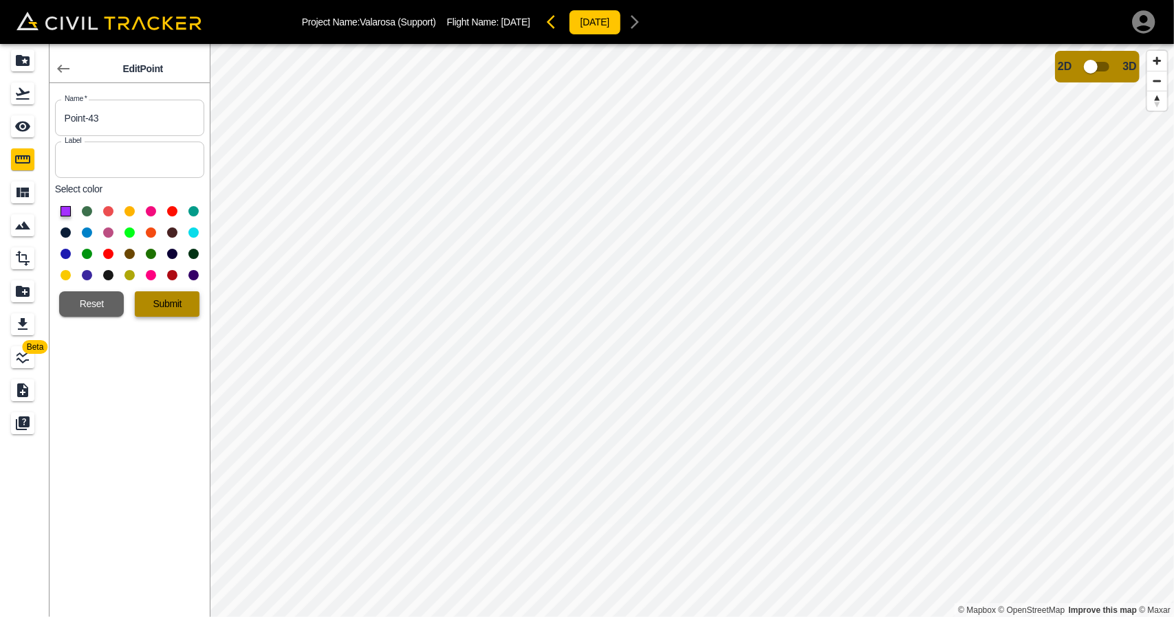
click at [166, 309] on button "Submit" at bounding box center [167, 304] width 65 height 25
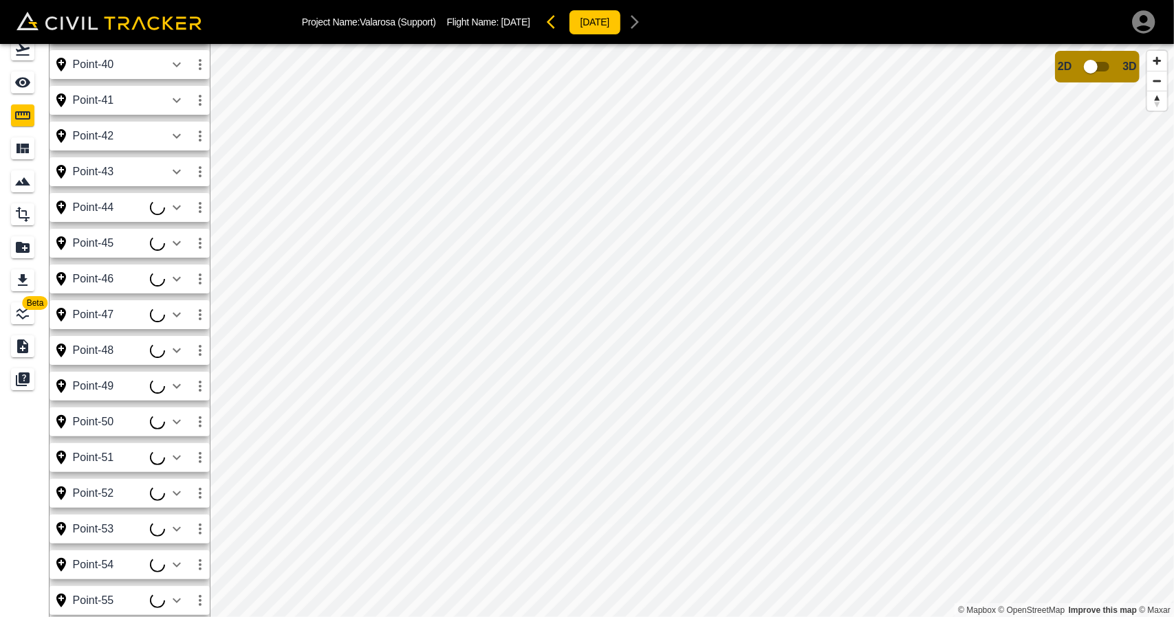
scroll to position [2301, 0]
click at [200, 212] on icon "button" at bounding box center [200, 208] width 3 height 11
click at [173, 260] on h6 "Edit" at bounding box center [187, 260] width 28 height 8
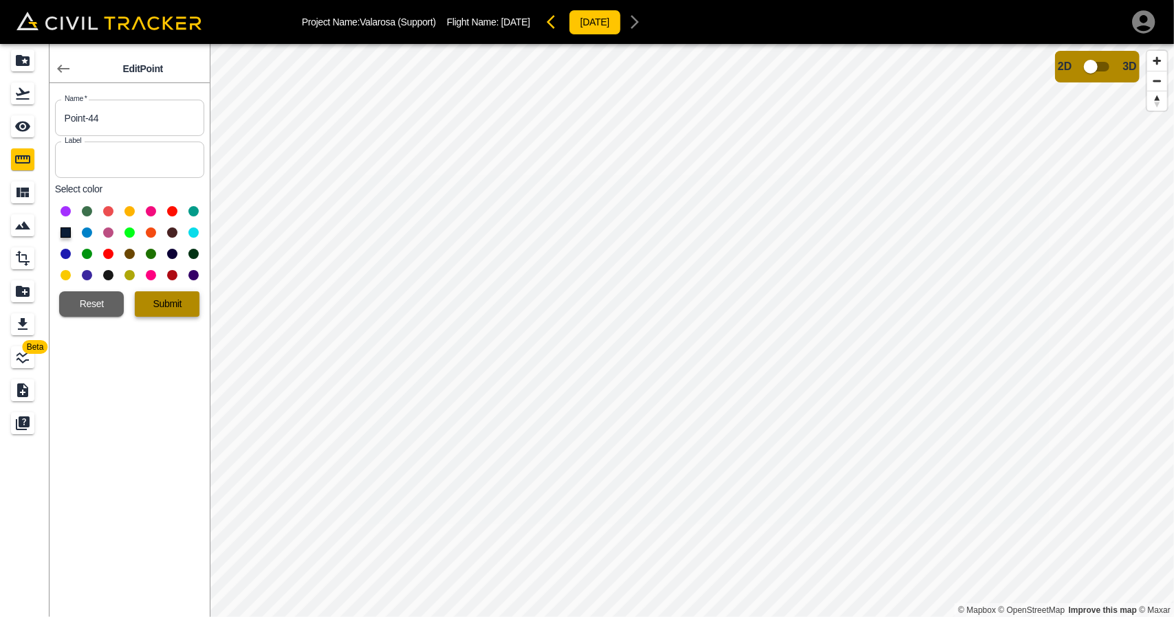
click at [171, 299] on button "Submit" at bounding box center [167, 304] width 65 height 25
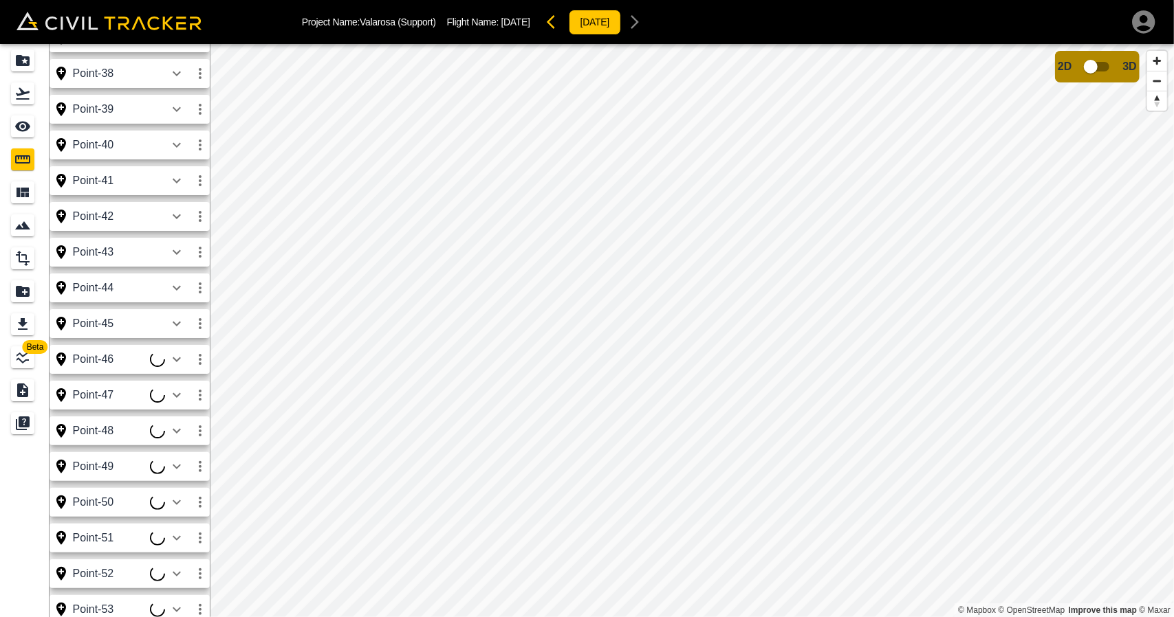
scroll to position [2268, 0]
click at [198, 325] on icon "button" at bounding box center [200, 322] width 17 height 17
click at [187, 376] on h6 "Edit" at bounding box center [187, 374] width 28 height 8
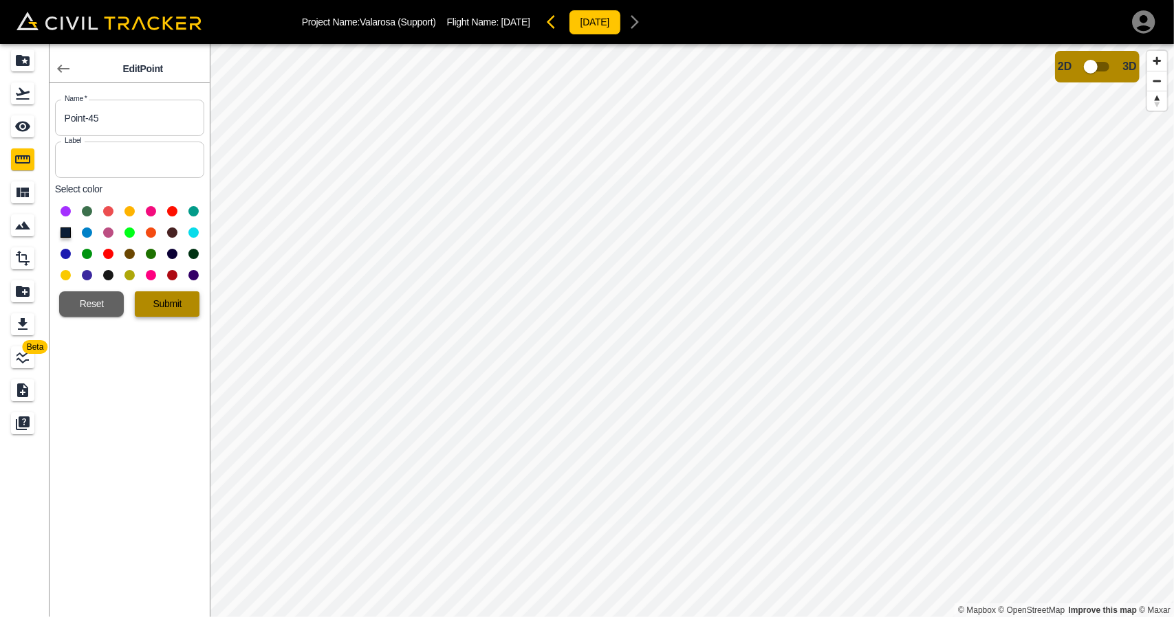
click at [177, 314] on button "Submit" at bounding box center [167, 304] width 65 height 25
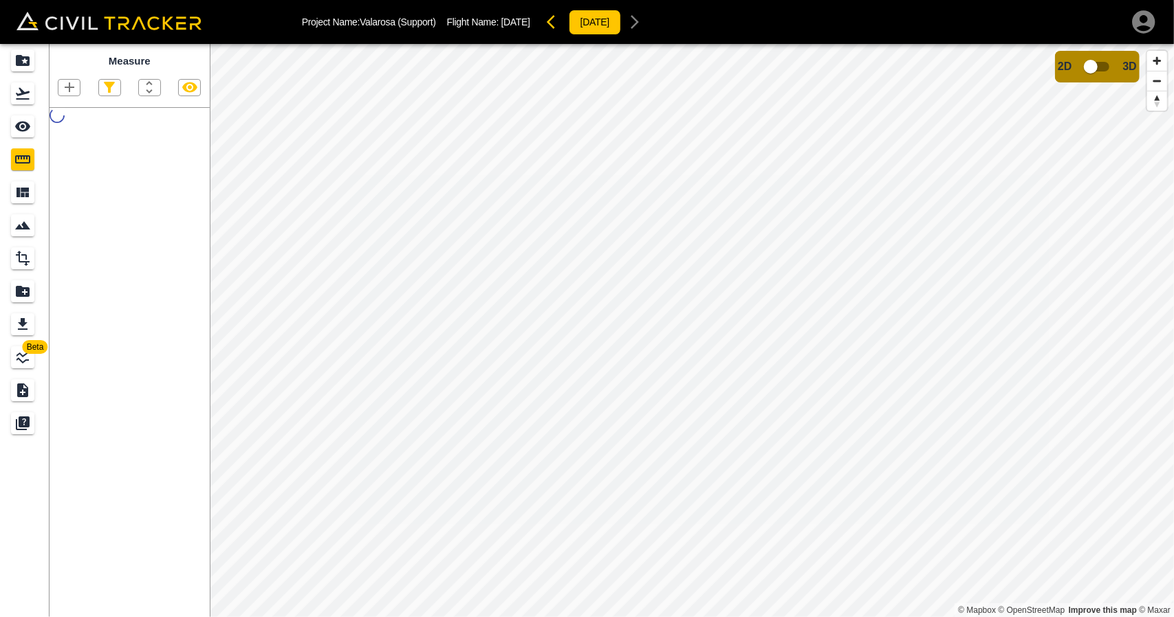
click at [176, 442] on div "Measure" at bounding box center [130, 330] width 160 height 573
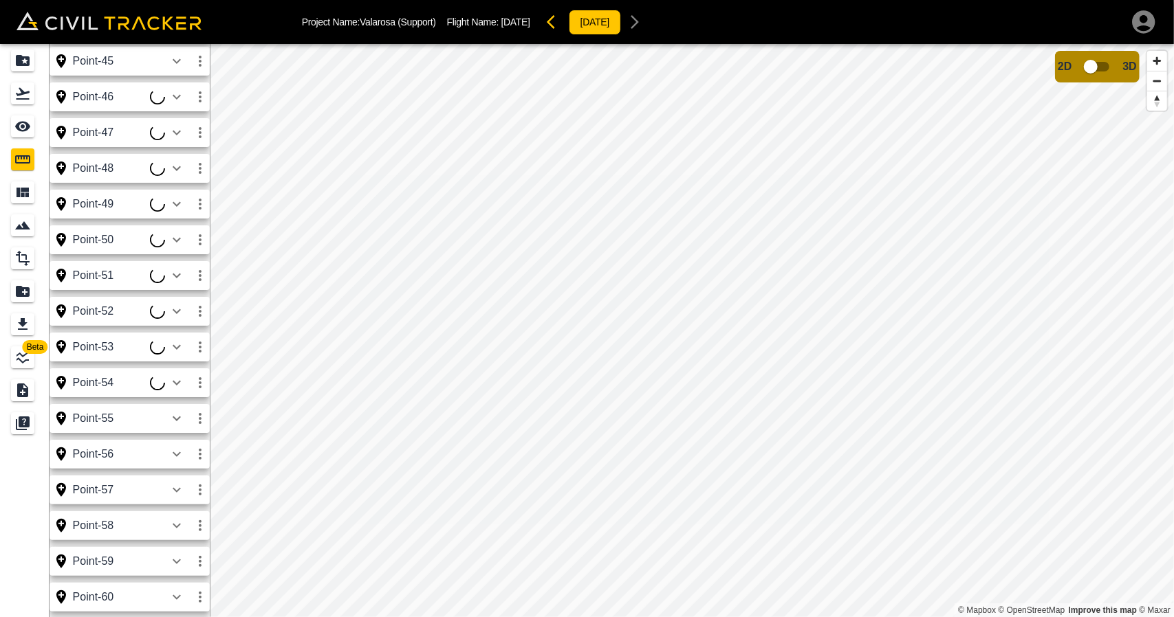
scroll to position [44, 0]
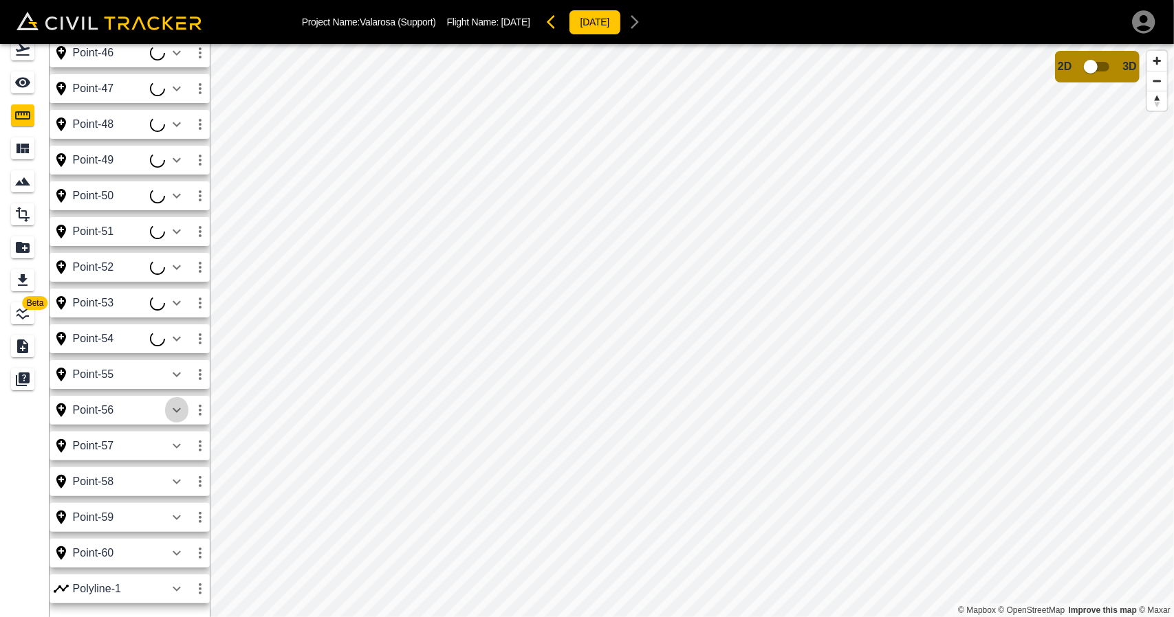
click at [176, 403] on icon "button" at bounding box center [176, 410] width 17 height 17
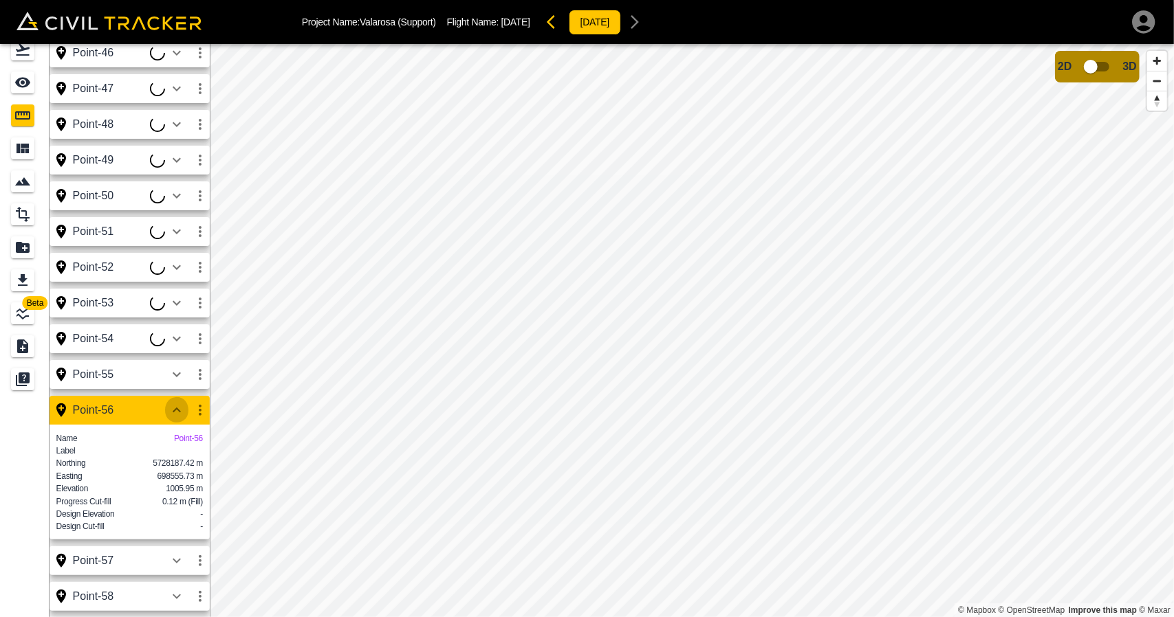
click at [176, 403] on icon "button" at bounding box center [176, 410] width 17 height 17
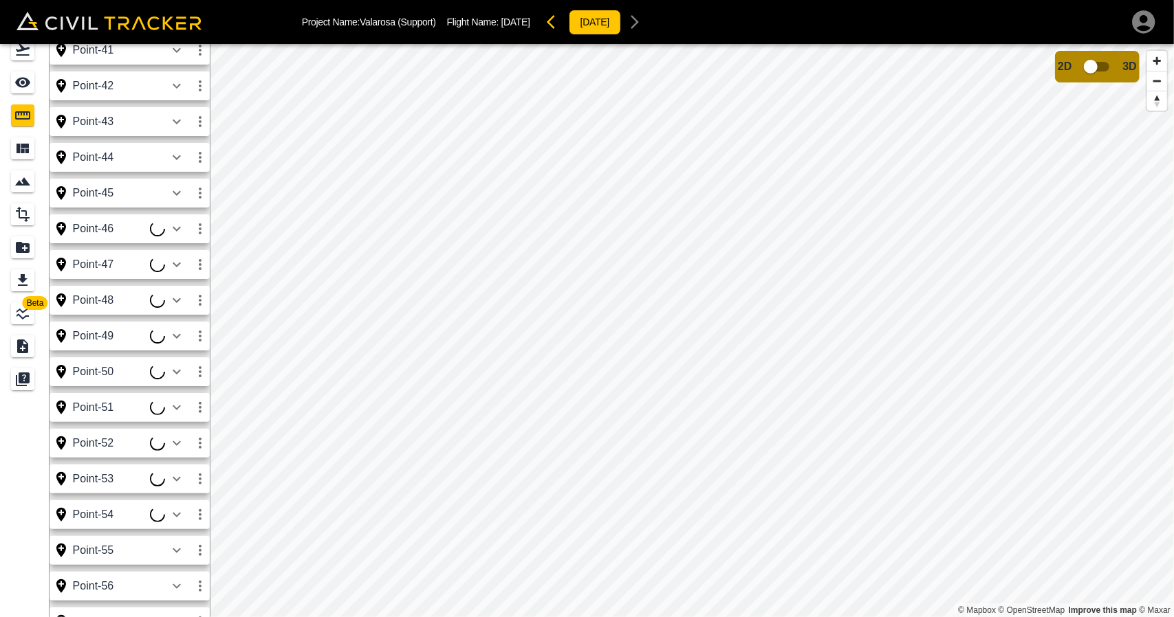
scroll to position [2352, 0]
click at [195, 228] on icon "button" at bounding box center [200, 229] width 17 height 17
click at [173, 277] on div at bounding box center [154, 282] width 39 height 28
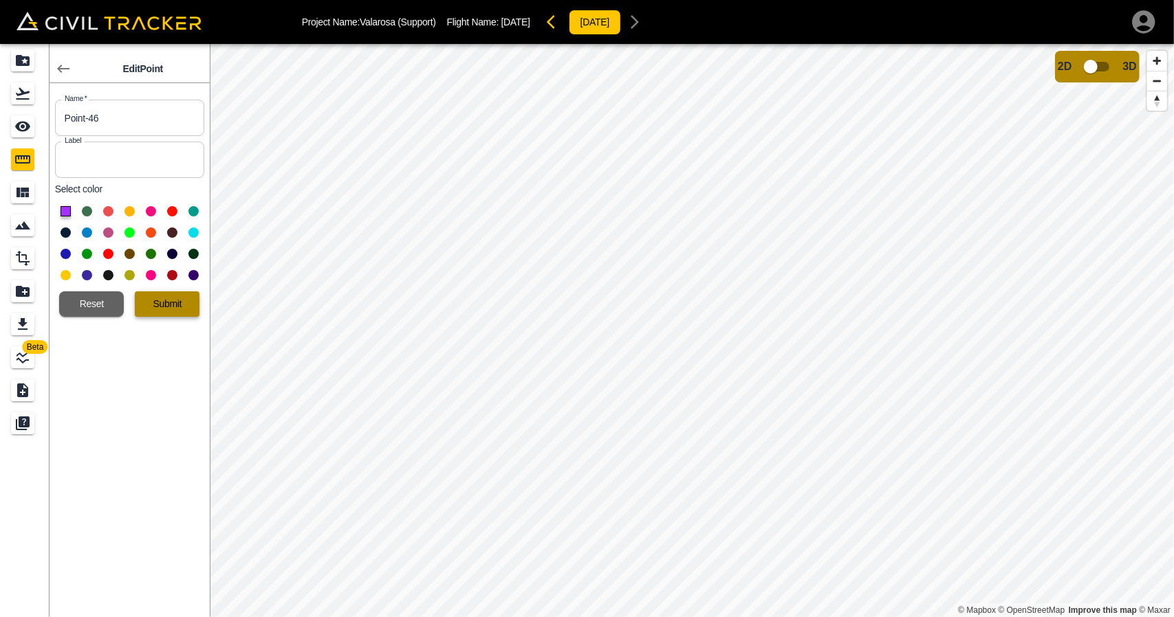
click at [180, 296] on button "Submit" at bounding box center [167, 304] width 65 height 25
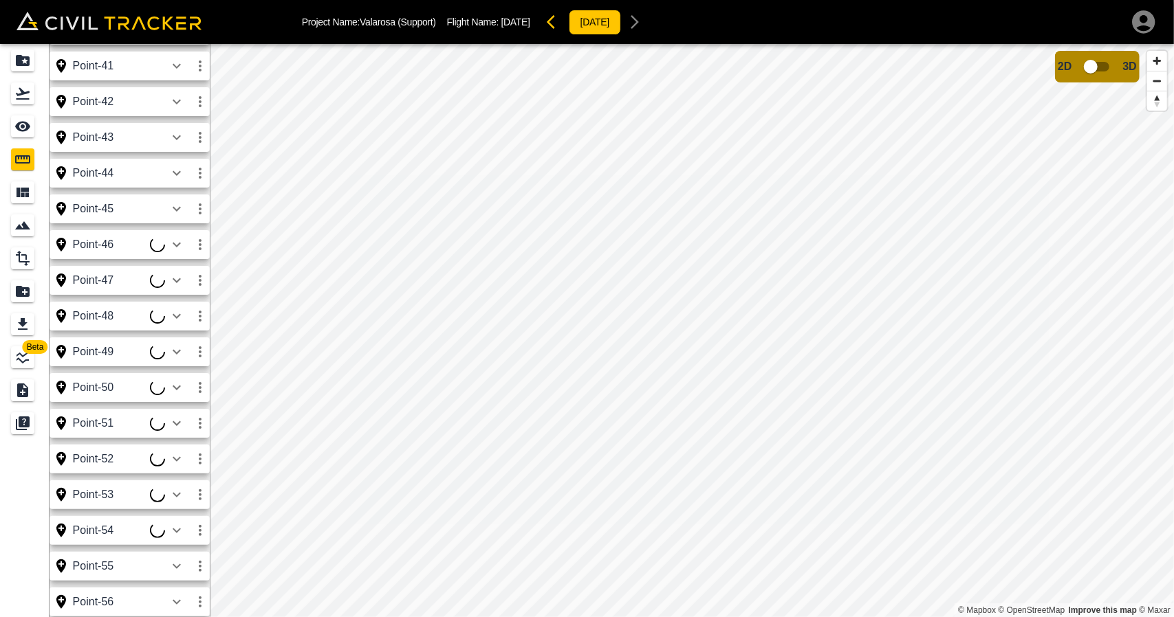
scroll to position [2380, 0]
click at [194, 239] on icon "button" at bounding box center [200, 245] width 17 height 17
click at [160, 298] on div at bounding box center [149, 298] width 28 height 28
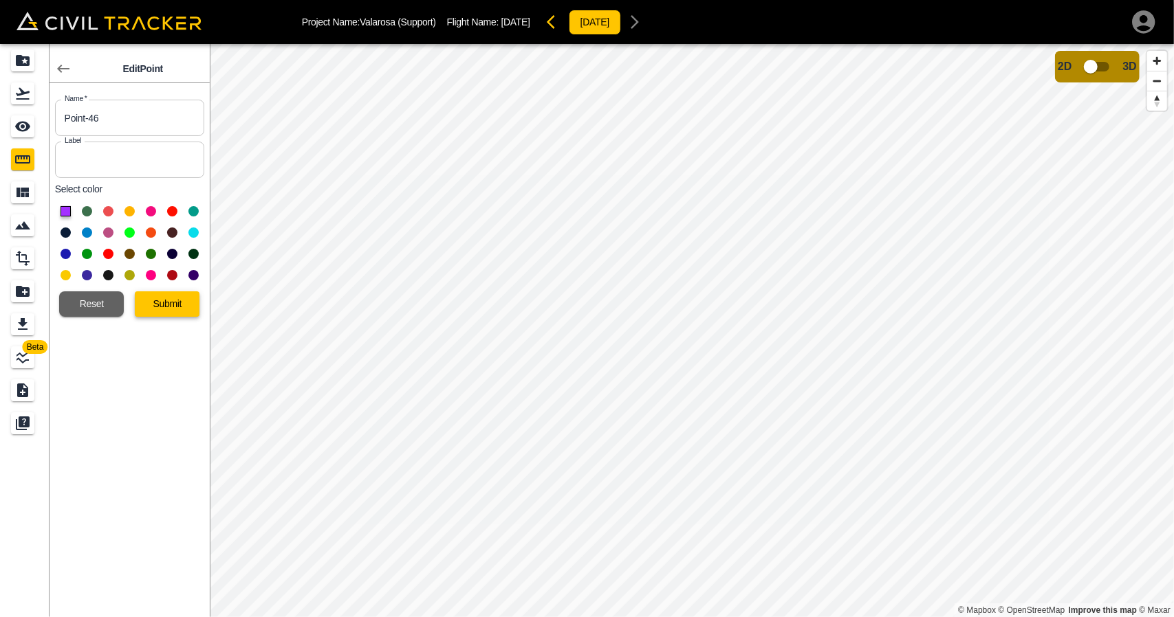
click at [175, 302] on button "Submit" at bounding box center [167, 304] width 65 height 25
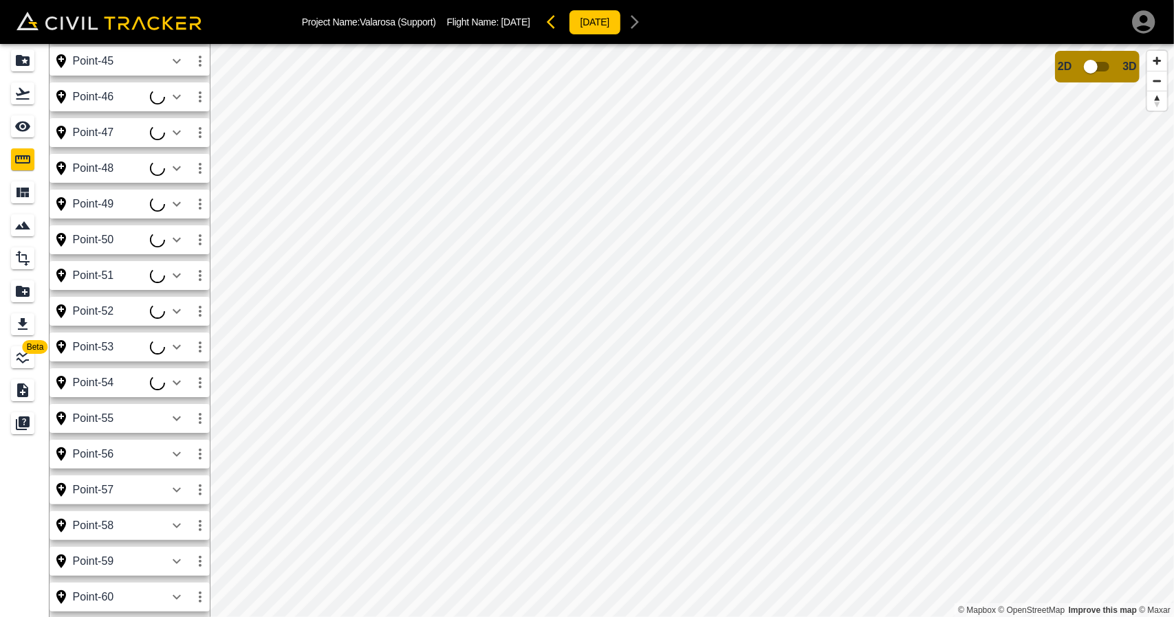
scroll to position [2528, 0]
click at [197, 90] on icon "button" at bounding box center [200, 97] width 17 height 17
click at [182, 149] on h6 "Edit" at bounding box center [187, 150] width 28 height 8
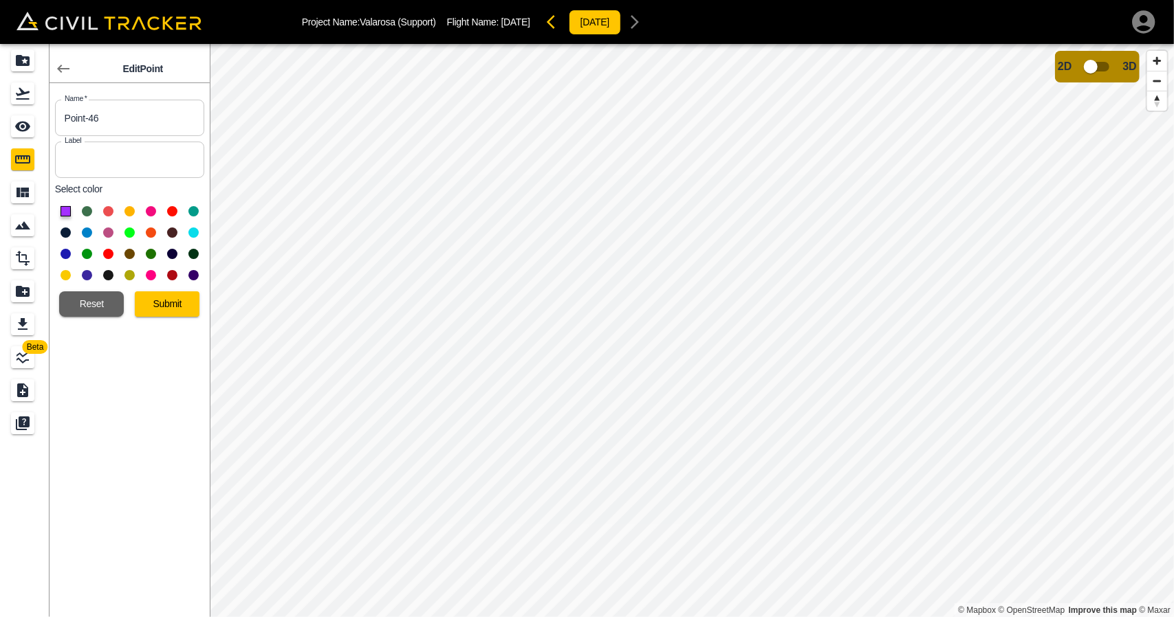
click at [176, 288] on div "Submit" at bounding box center [162, 299] width 76 height 36
click at [176, 294] on button "Submit" at bounding box center [167, 304] width 65 height 25
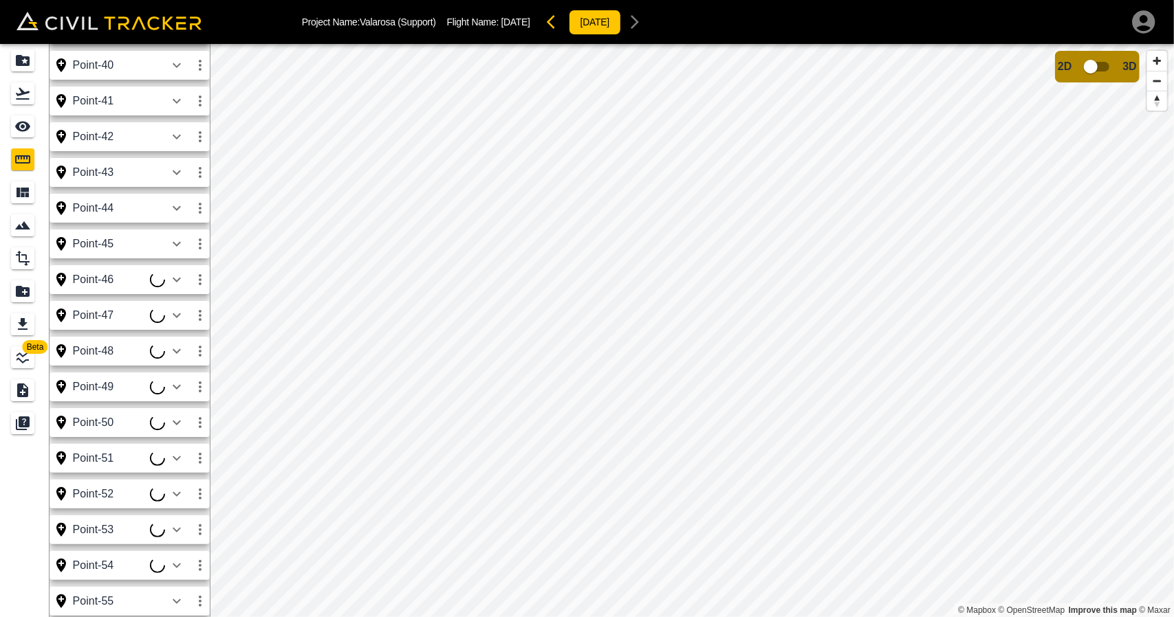
scroll to position [2345, 0]
click at [196, 284] on icon "button" at bounding box center [200, 280] width 17 height 17
click at [174, 335] on h6 "Edit" at bounding box center [187, 333] width 28 height 8
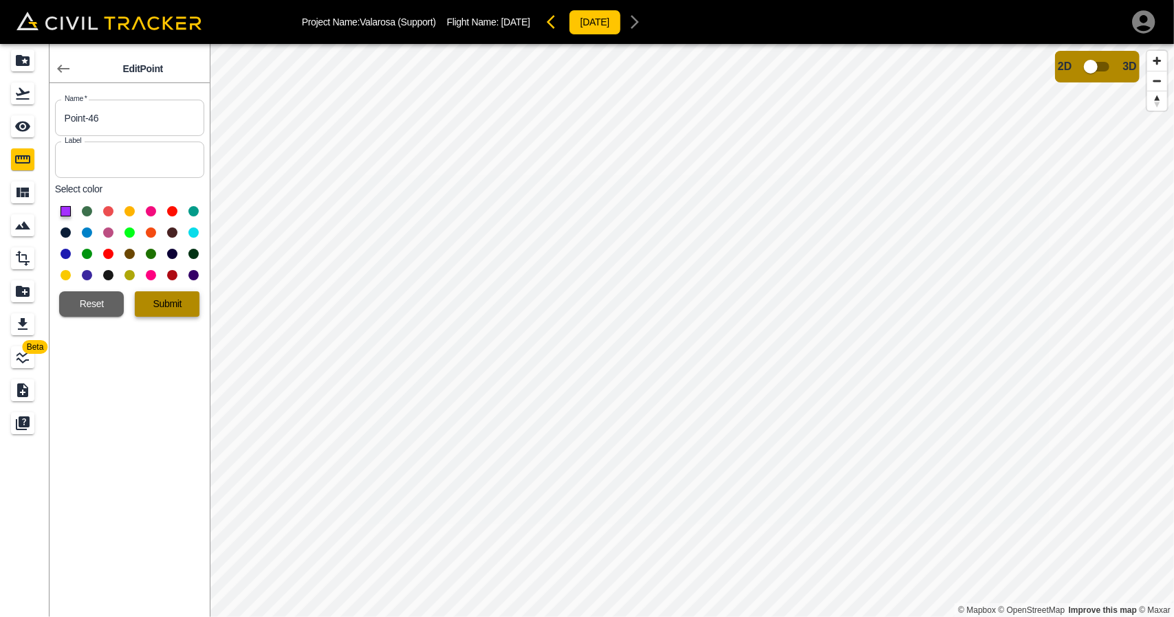
click at [179, 306] on button "Submit" at bounding box center [167, 304] width 65 height 25
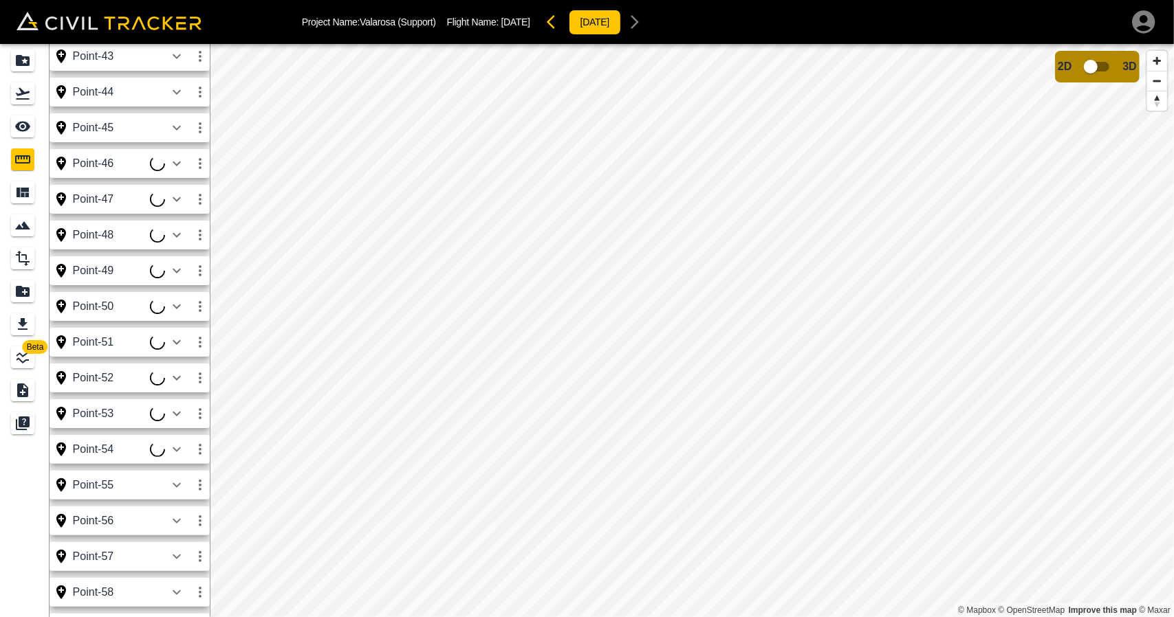
scroll to position [2465, 0]
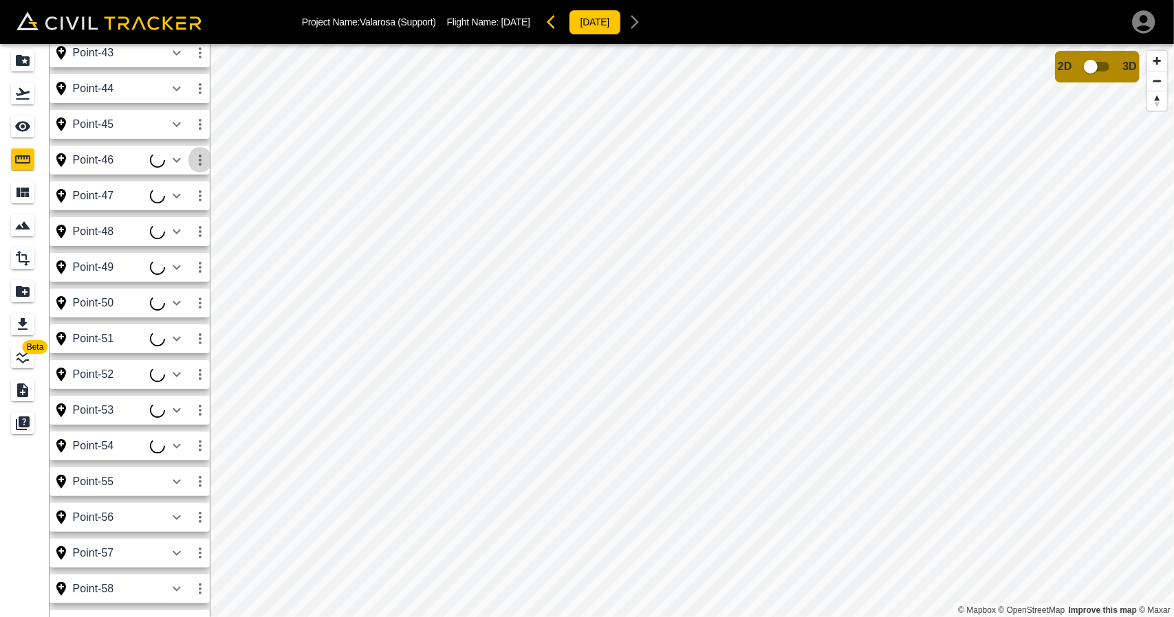
click at [199, 166] on icon "button" at bounding box center [200, 160] width 17 height 17
click at [179, 210] on h6 "Edit" at bounding box center [187, 212] width 28 height 8
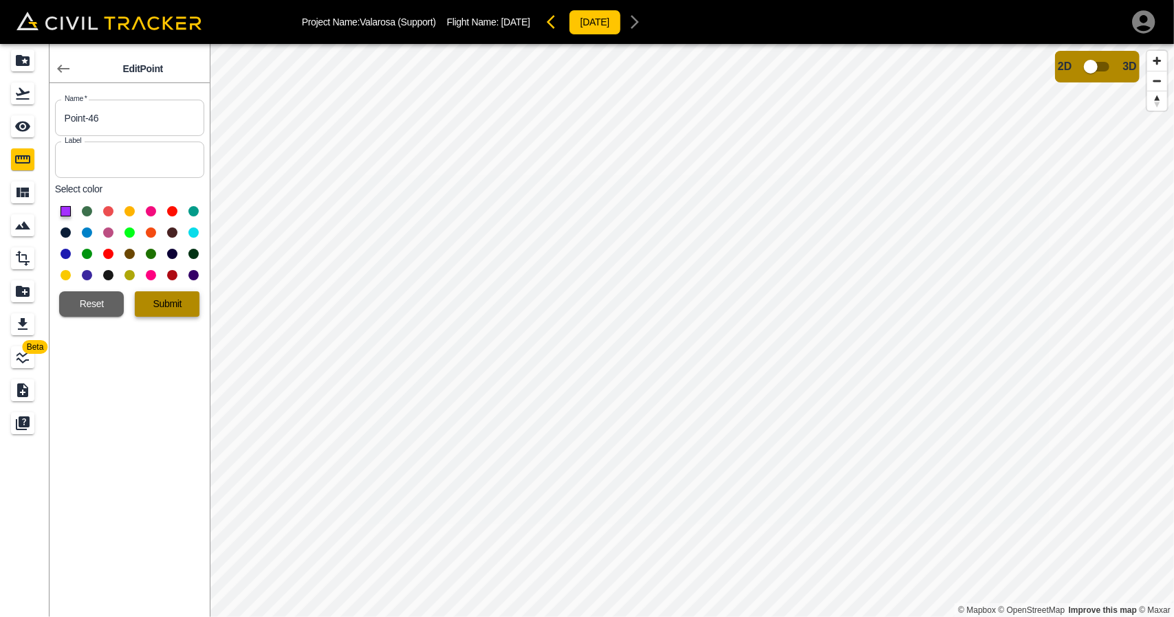
click at [184, 303] on button "Submit" at bounding box center [167, 304] width 65 height 25
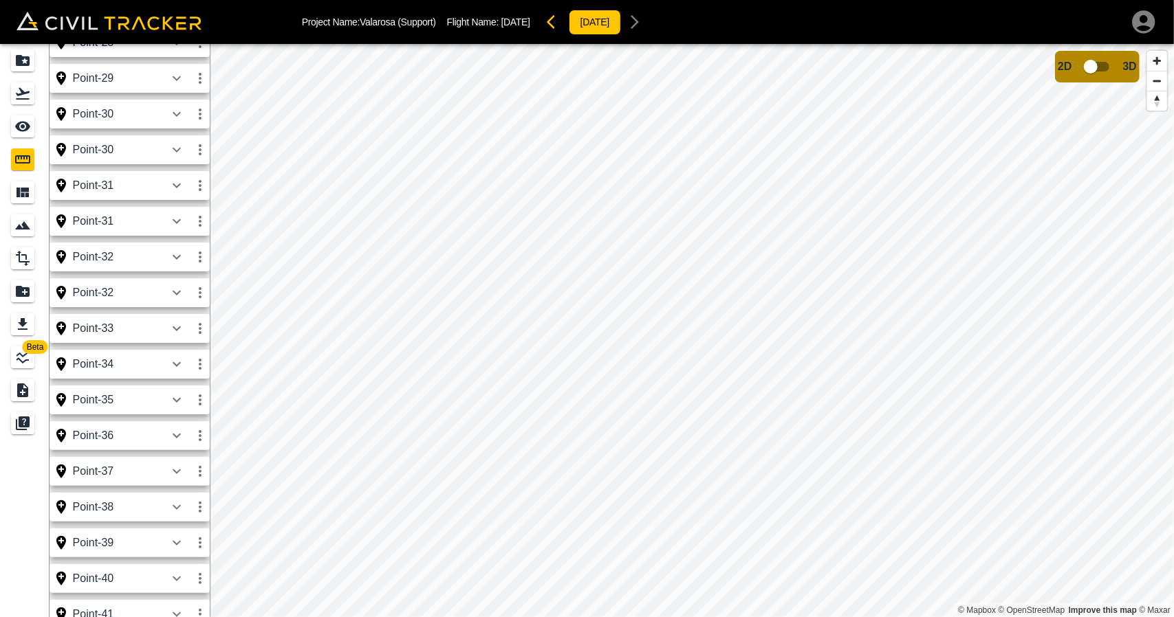
scroll to position [1787, 0]
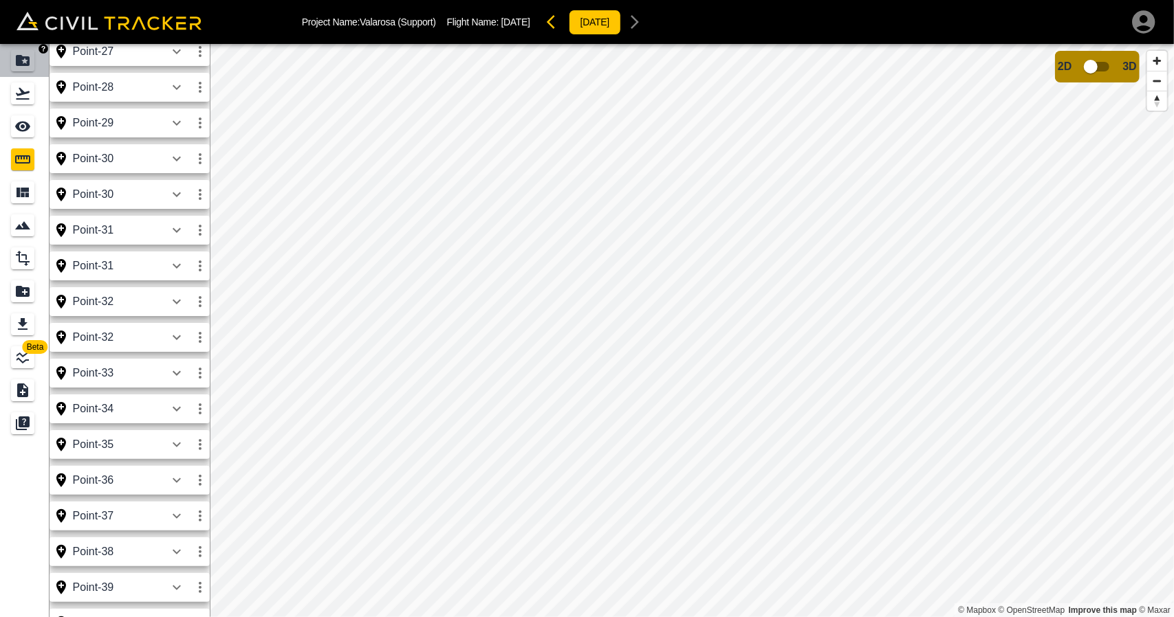
click at [38, 74] on link at bounding box center [25, 60] width 50 height 33
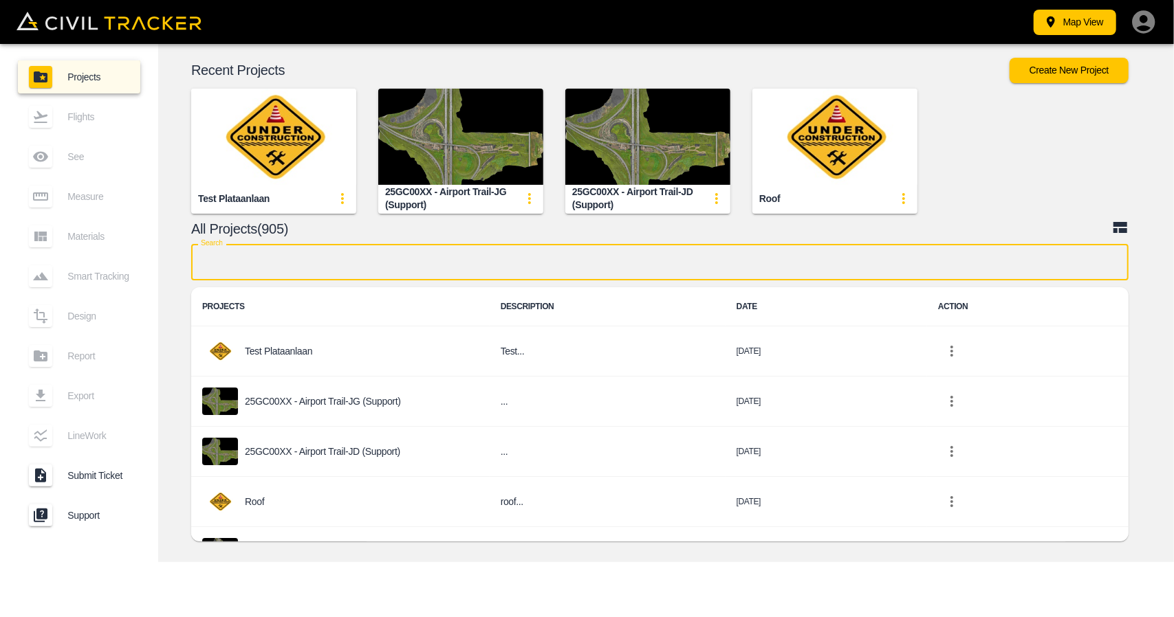
click at [350, 264] on input "text" at bounding box center [659, 262] width 937 height 36
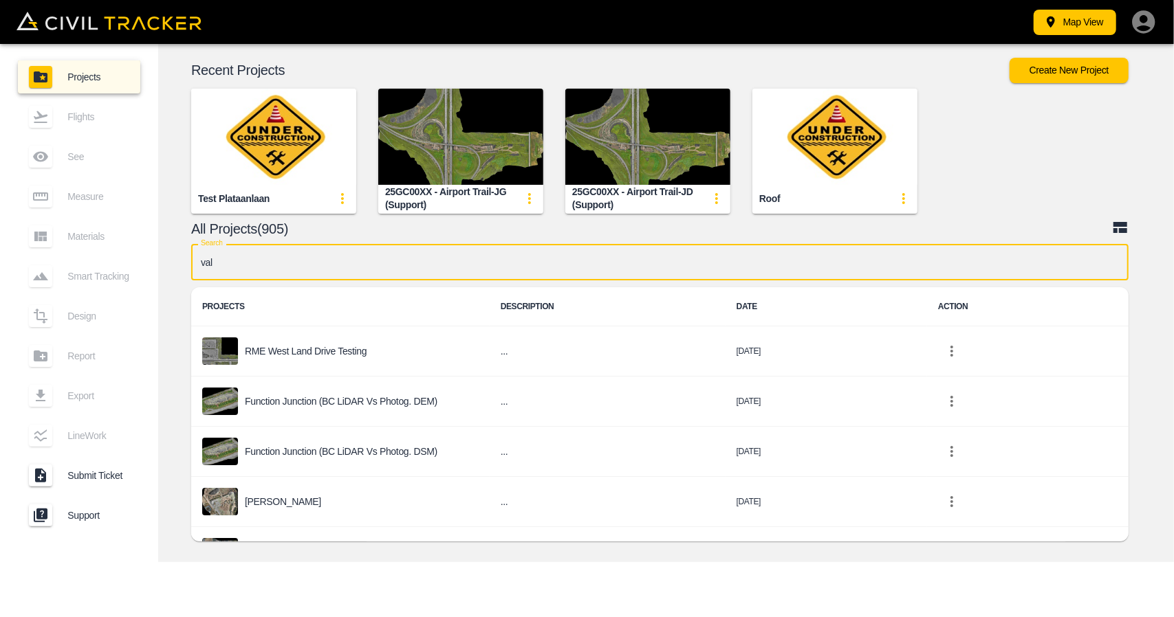
type input "vala"
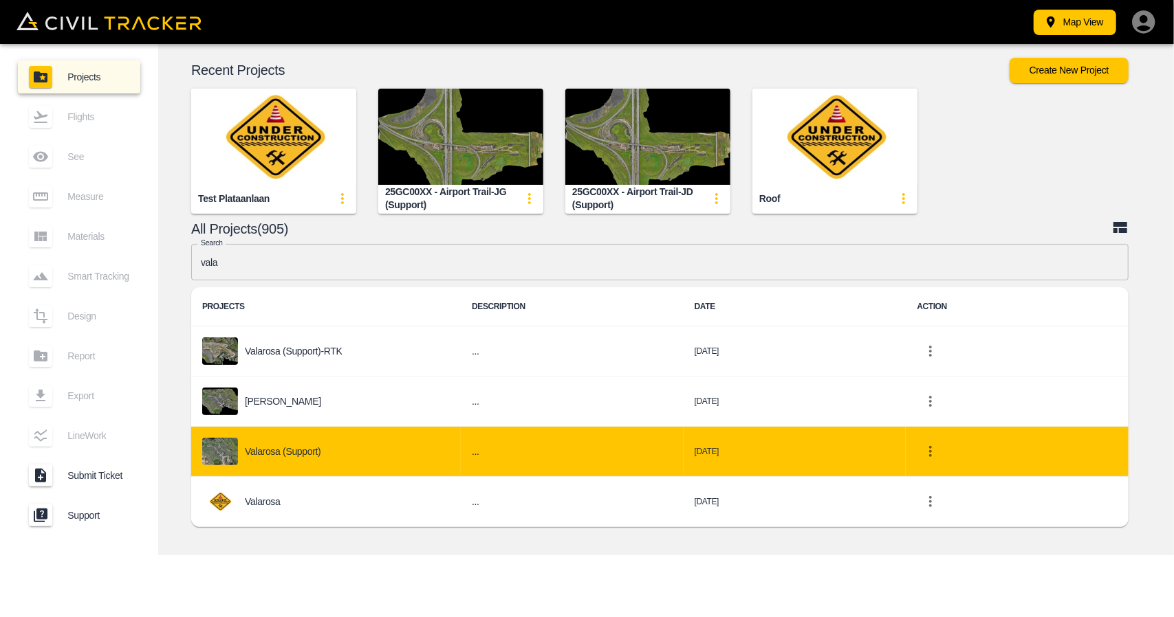
click at [314, 442] on div "Valarosa (Support)" at bounding box center [326, 452] width 248 height 28
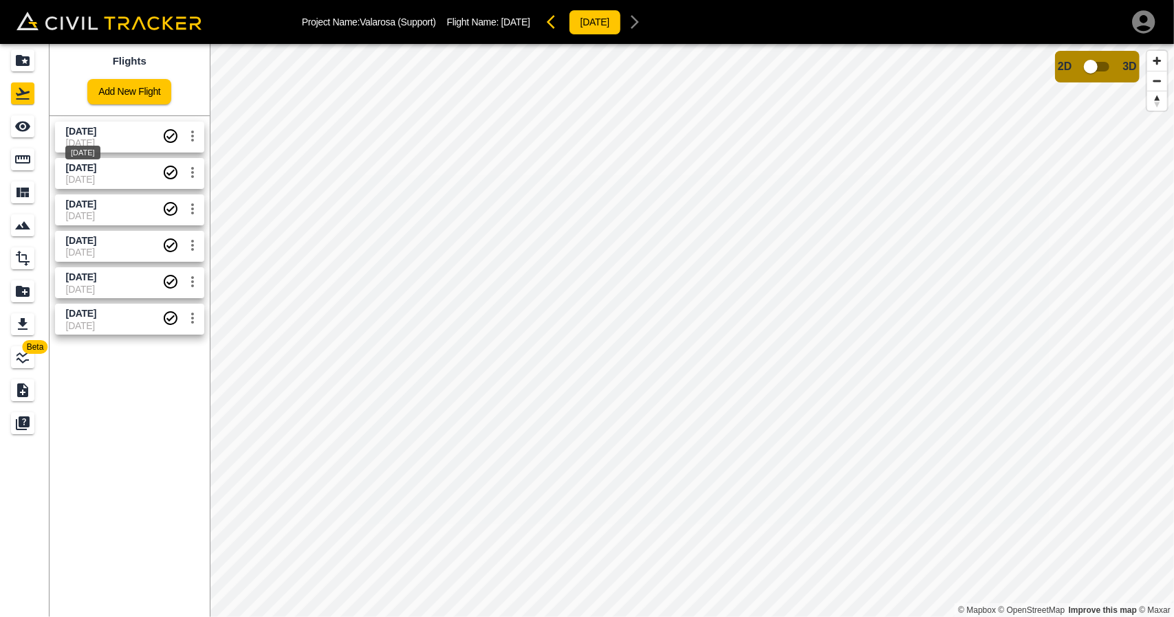
click at [96, 135] on span "Sept 23 2025" at bounding box center [81, 131] width 30 height 11
click at [27, 157] on icon "Measure" at bounding box center [22, 159] width 15 height 8
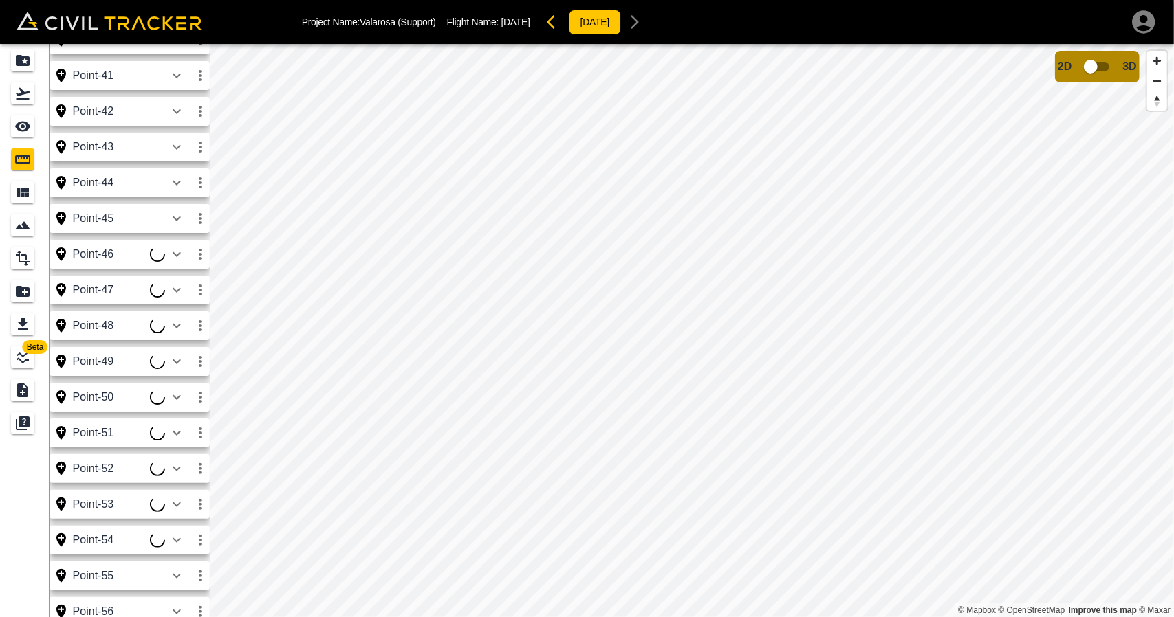
scroll to position [2418, 0]
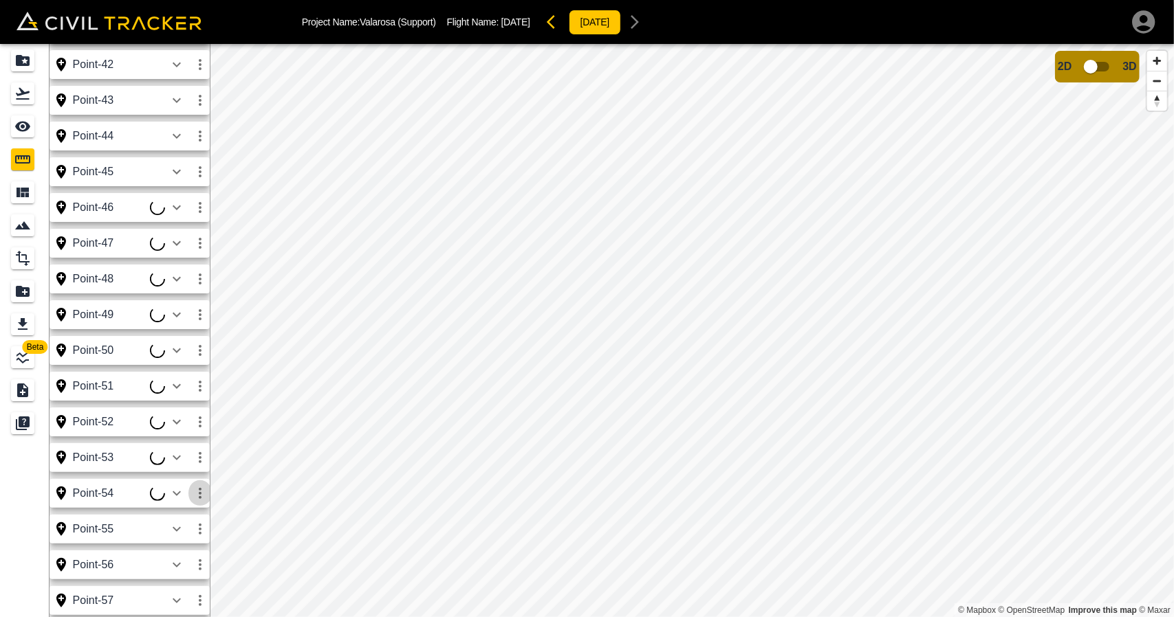
click at [197, 496] on icon "button" at bounding box center [200, 493] width 17 height 17
click at [169, 548] on div at bounding box center [154, 546] width 39 height 28
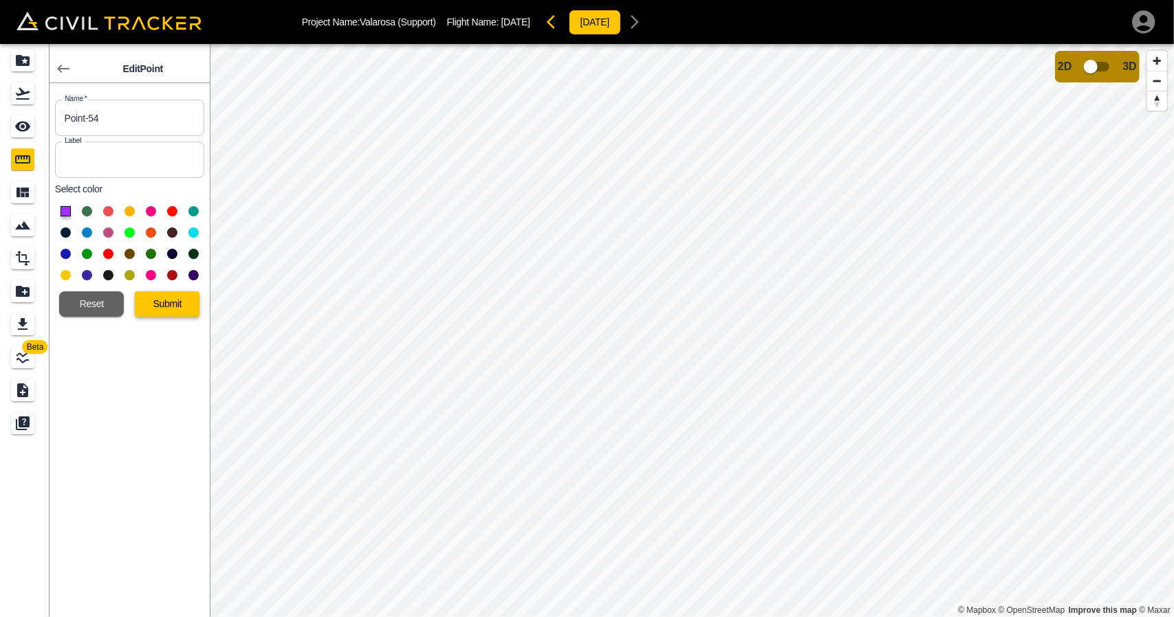
click at [172, 306] on button "Submit" at bounding box center [167, 304] width 65 height 25
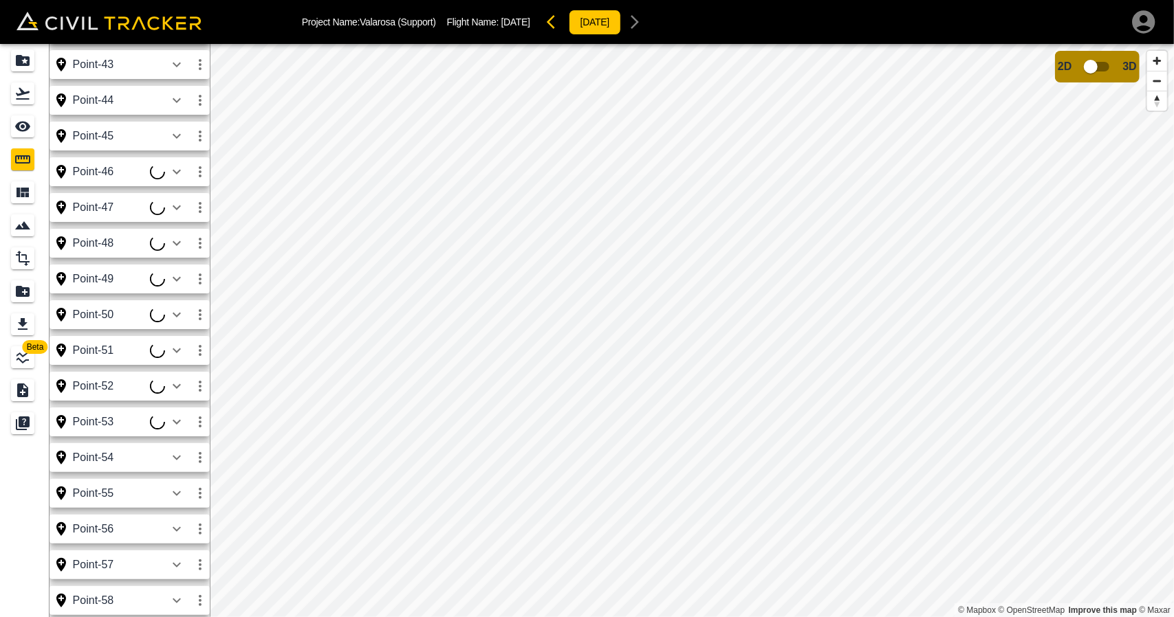
scroll to position [2462, 0]
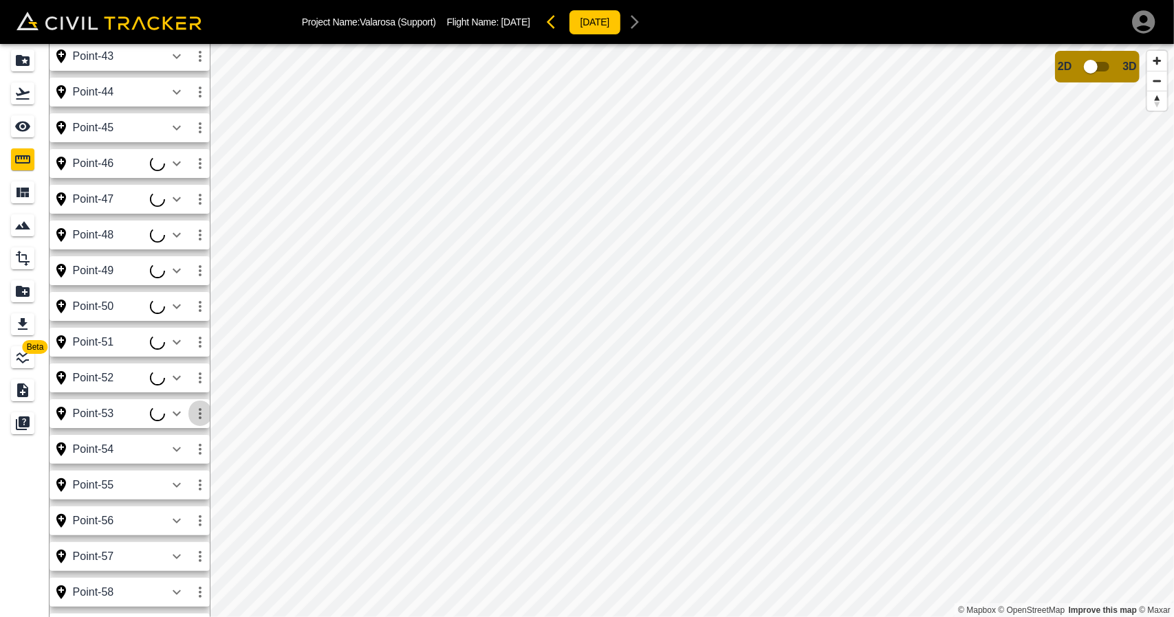
click at [194, 416] on icon "button" at bounding box center [200, 414] width 17 height 17
click at [176, 465] on h6 "Edit" at bounding box center [187, 466] width 28 height 8
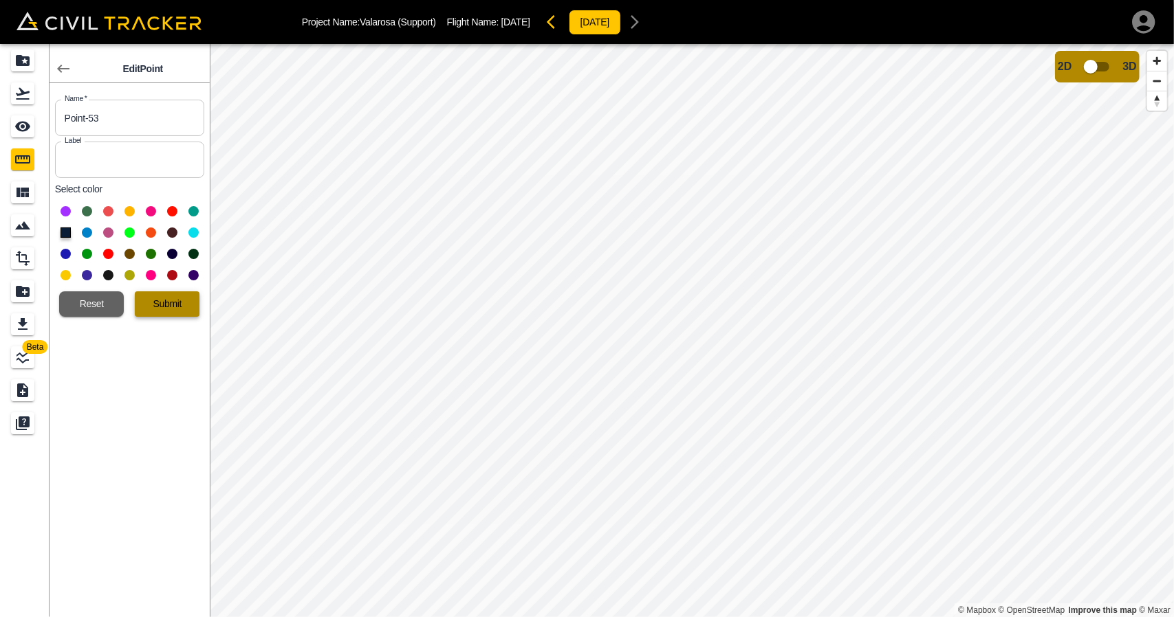
click at [169, 316] on button "Submit" at bounding box center [167, 304] width 65 height 25
click at [51, 61] on button "button" at bounding box center [64, 69] width 28 height 28
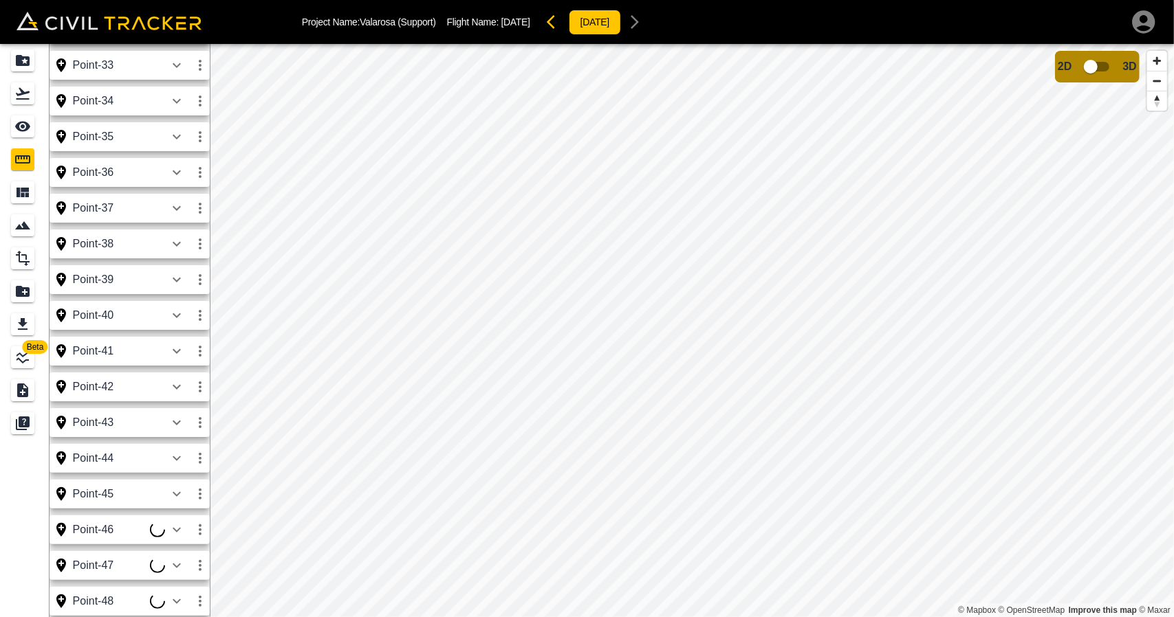
scroll to position [2419, 0]
click at [197, 241] on icon "button" at bounding box center [200, 242] width 17 height 17
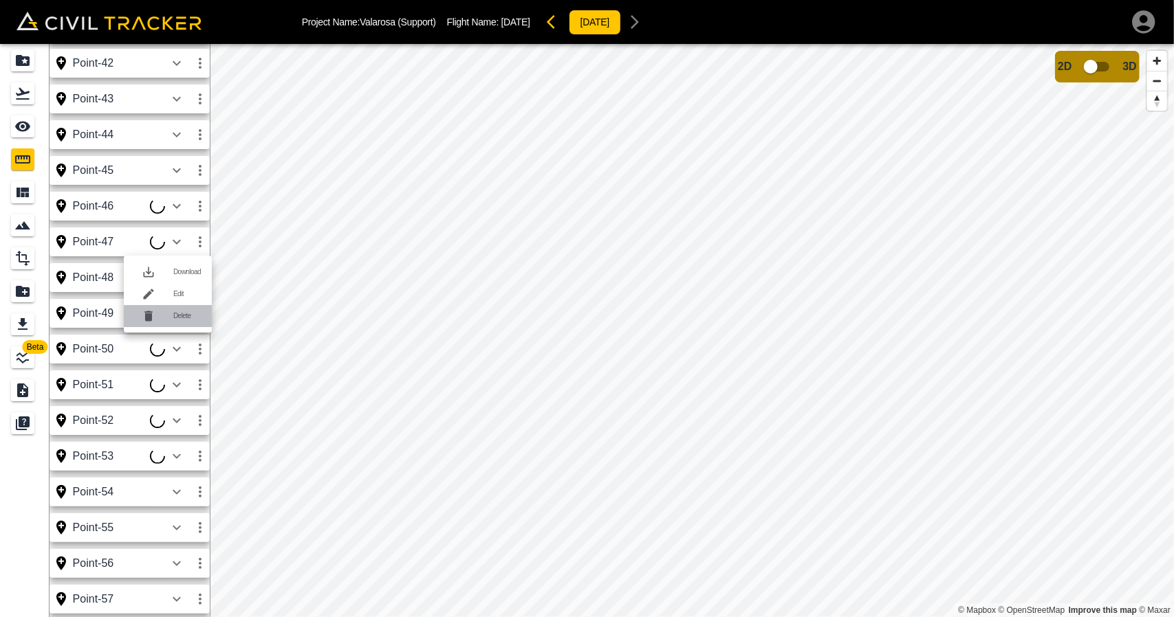
click at [161, 304] on div at bounding box center [154, 317] width 39 height 28
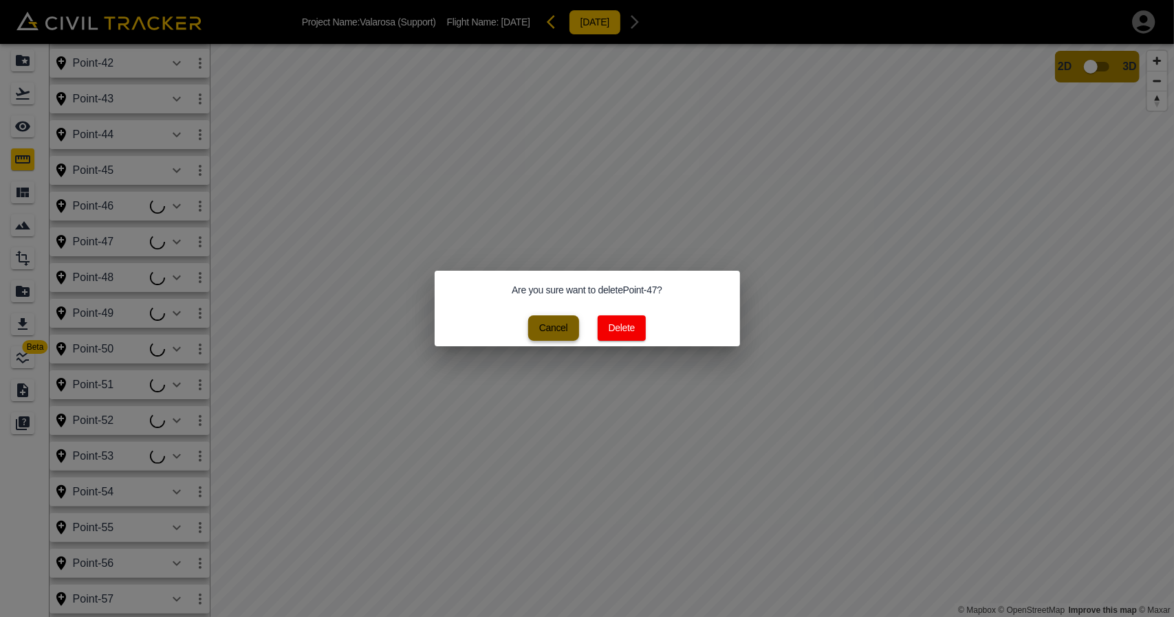
click at [554, 329] on button "Cancel" at bounding box center [553, 328] width 51 height 25
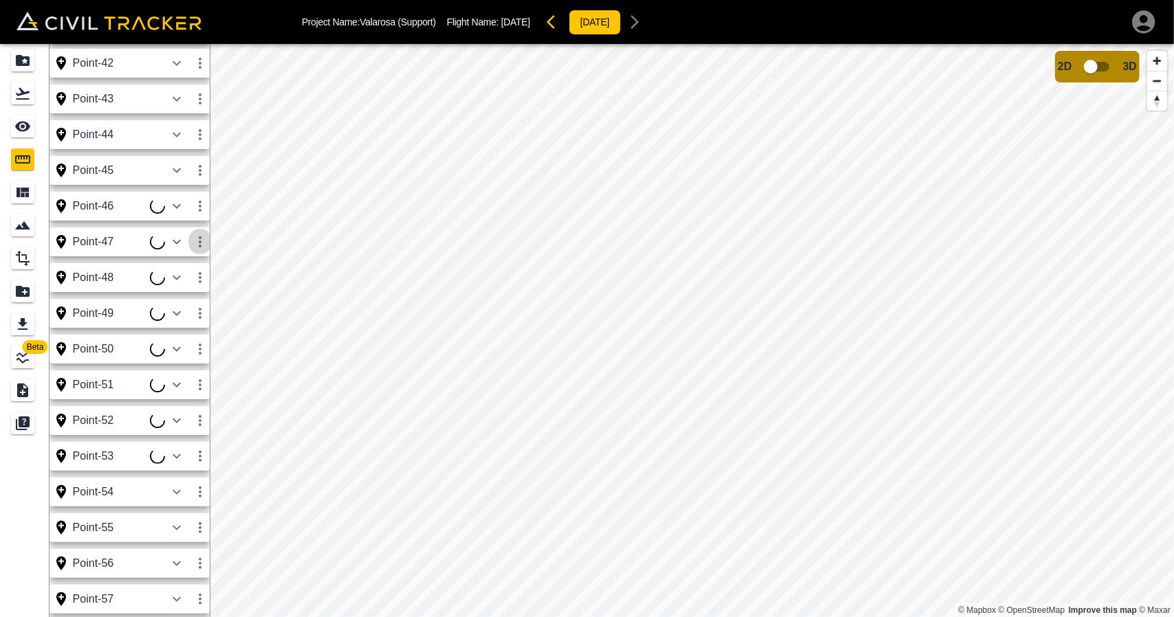
click at [193, 245] on icon "button" at bounding box center [200, 242] width 17 height 17
click at [180, 287] on li "Edit" at bounding box center [168, 294] width 88 height 22
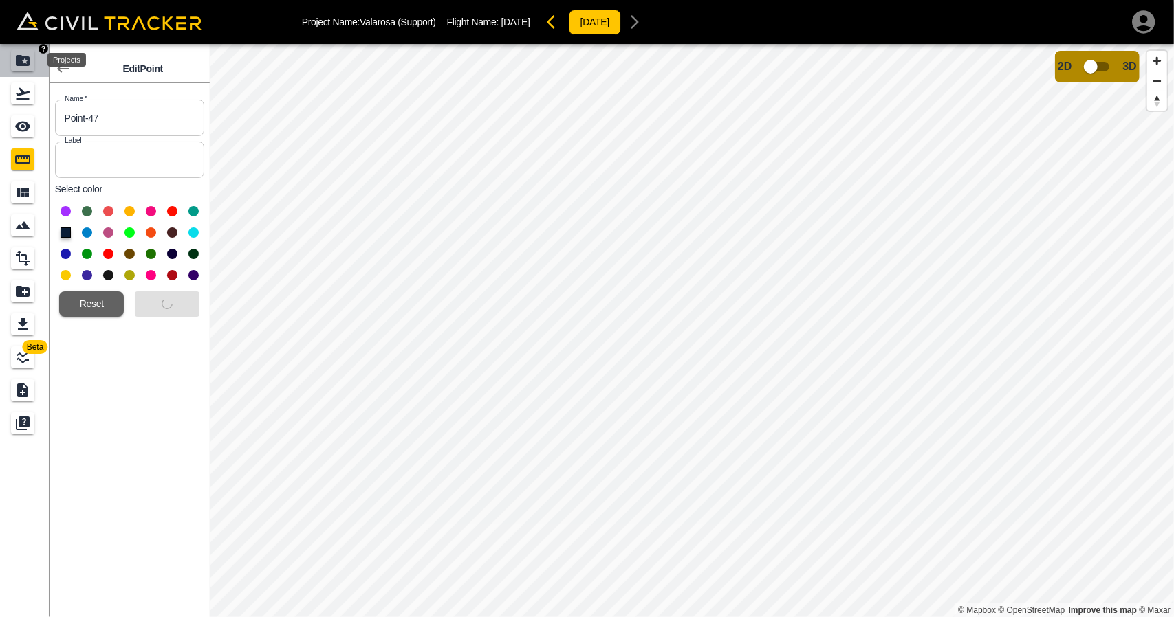
click at [31, 58] on div "Projects" at bounding box center [22, 61] width 23 height 22
